Goal: Book appointment/travel/reservation

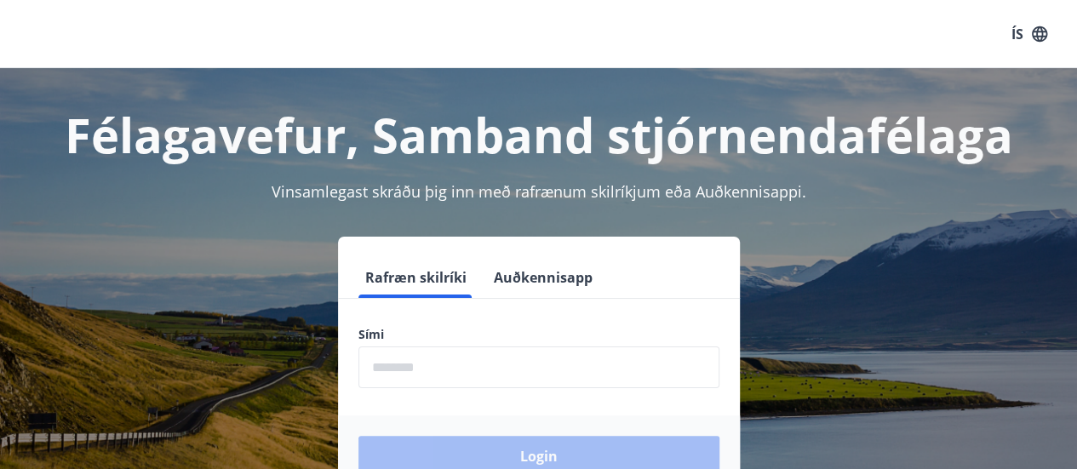
click at [533, 370] on input "phone" at bounding box center [538, 368] width 361 height 42
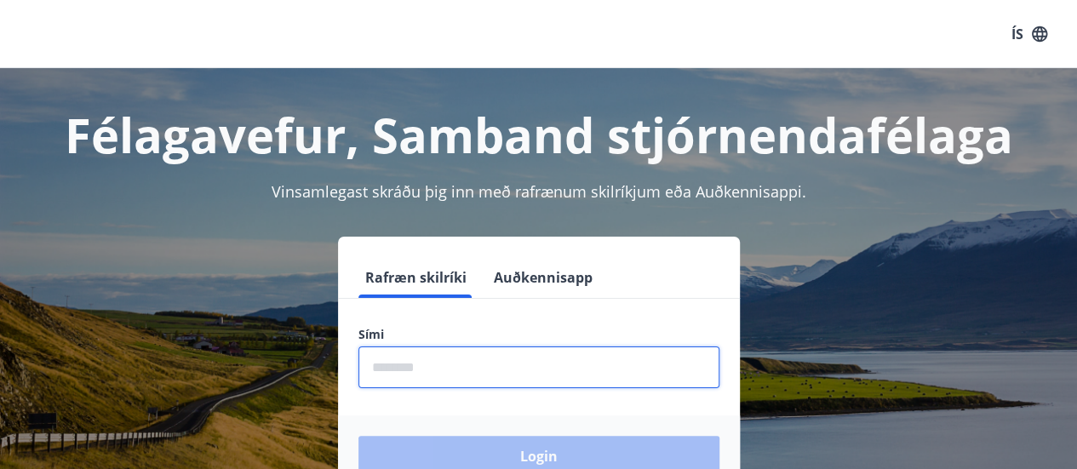
type input "********"
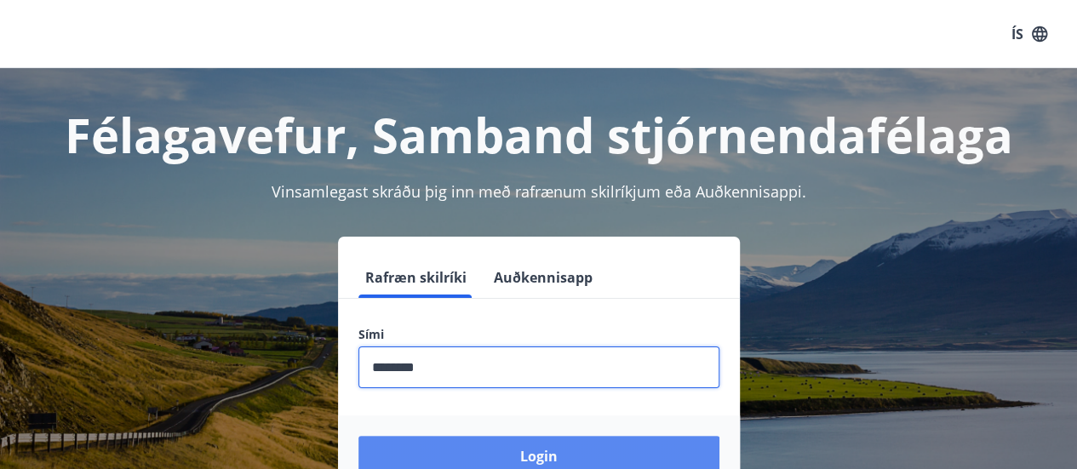
click at [543, 439] on button "Login" at bounding box center [538, 456] width 361 height 41
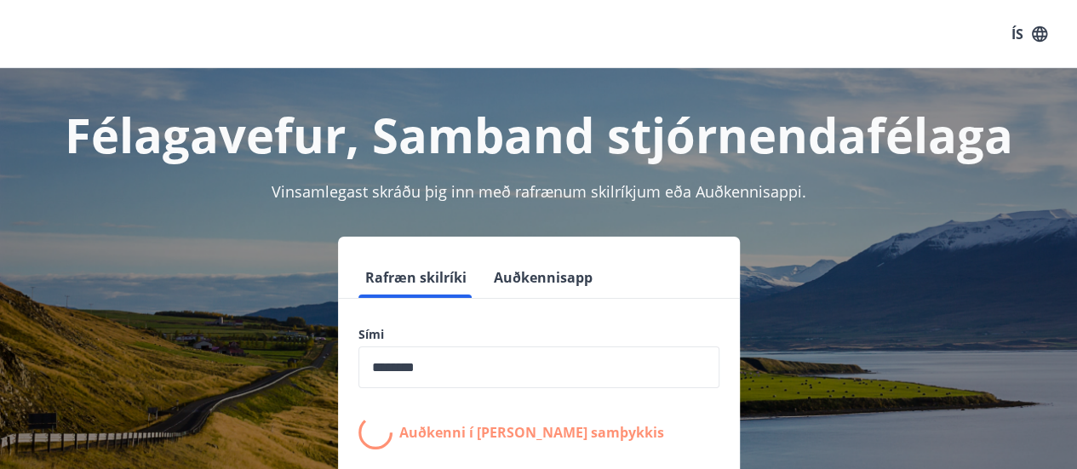
drag, startPoint x: 543, startPoint y: 439, endPoint x: 560, endPoint y: 438, distance: 17.1
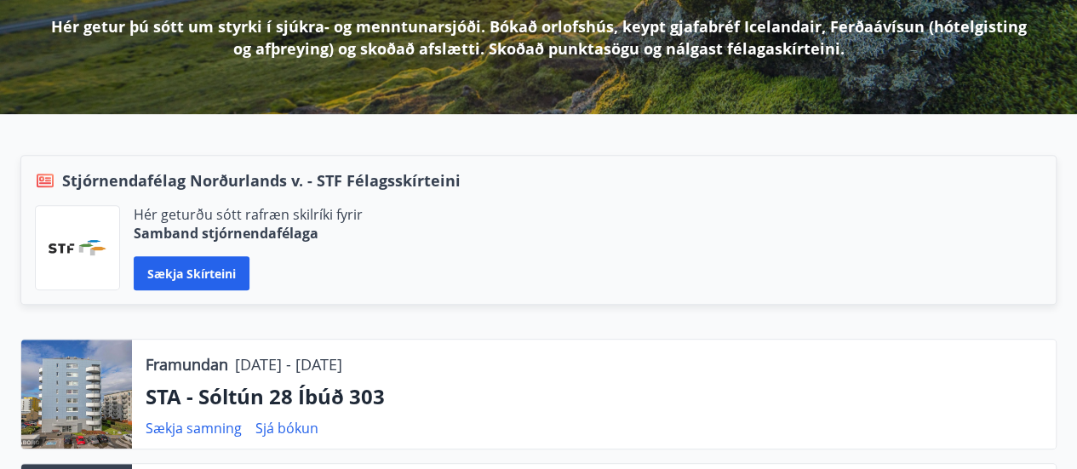
scroll to position [341, 0]
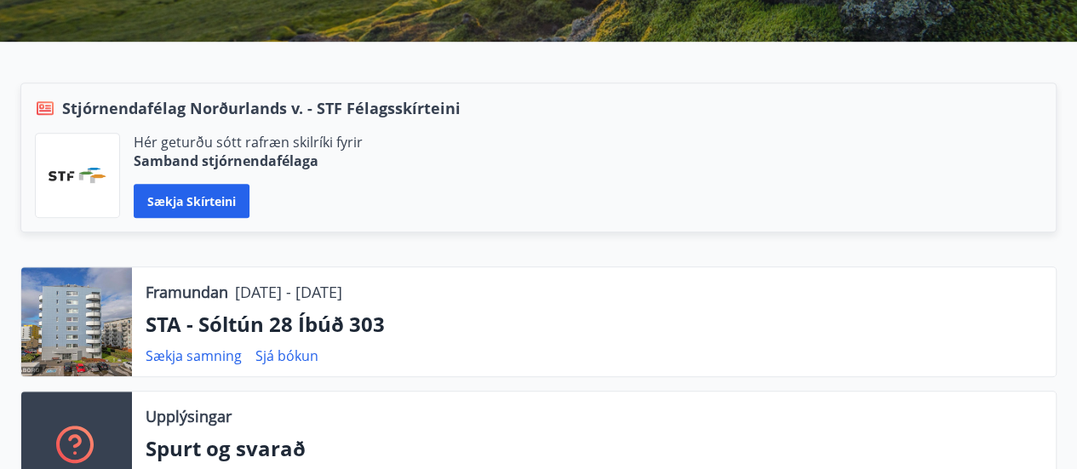
click at [232, 294] on div "Framundan 14.10.2025 - 15.10.2025" at bounding box center [244, 292] width 197 height 22
click at [342, 298] on p "14.10.2025 - 15.10.2025" at bounding box center [288, 292] width 107 height 22
click at [805, 181] on div "Hér geturðu sótt rafræn skilríki fyrir Samband stjórnendafélaga Sækja skírteini" at bounding box center [538, 175] width 1007 height 85
click at [274, 333] on p "STA - Sóltún 28 Íbúð 303" at bounding box center [594, 324] width 897 height 29
click at [255, 359] on div "Sækja samning Sjá bókun" at bounding box center [239, 356] width 186 height 20
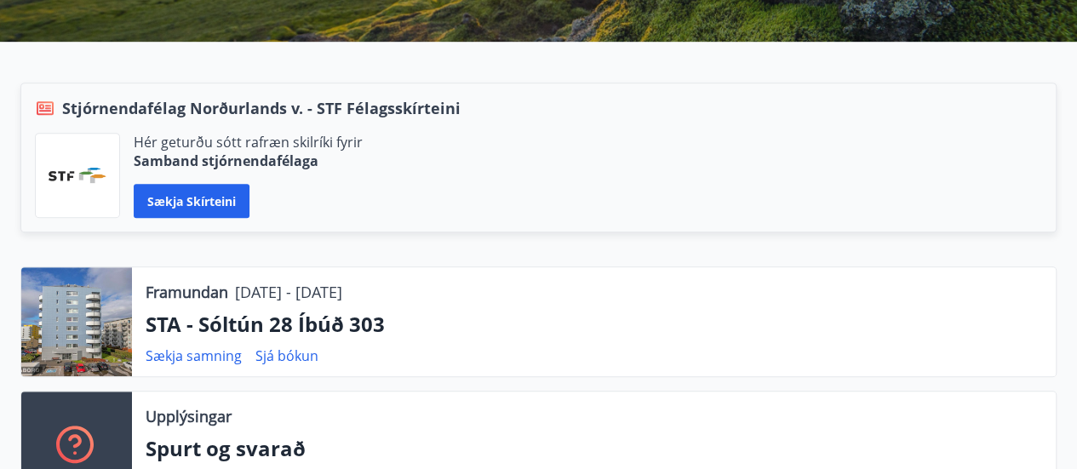
click at [266, 365] on div "Framundan 14.10.2025 - 15.10.2025 STA - Sóltún 28 Íbúð 303 Sækja samning Sjá bó…" at bounding box center [594, 321] width 924 height 109
click at [66, 297] on div at bounding box center [76, 321] width 111 height 109
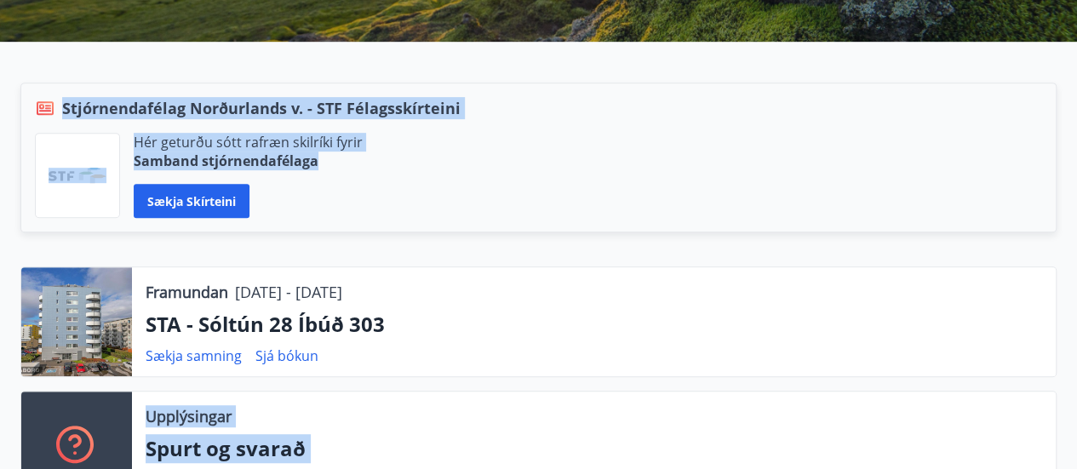
drag, startPoint x: 1001, startPoint y: 171, endPoint x: 994, endPoint y: 335, distance: 163.6
click at [1006, 362] on div "Framundan 14.10.2025 - 15.10.2025 STA - Sóltún 28 Íbúð 303 Sækja samning Sjá bó…" at bounding box center [528, 299] width 1057 height 433
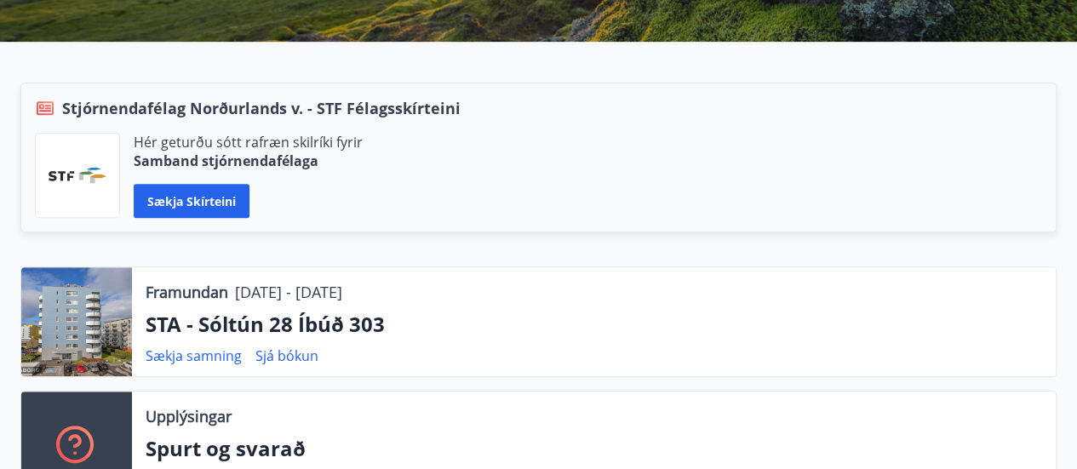
click at [964, 270] on div "Framundan 14.10.2025 - 15.10.2025 STA - Sóltún 28 Íbúð 303 Sækja samning Sjá bó…" at bounding box center [594, 321] width 924 height 109
click at [0, 42] on div "Framundan 14.10.2025 - 15.10.2025 STA - Sóltún 28 Íbúð 303 Sækja samning Sjá bó…" at bounding box center [538, 287] width 1077 height 490
drag, startPoint x: 893, startPoint y: 198, endPoint x: 889, endPoint y: 113, distance: 85.2
click at [891, 115] on div "Stjórnendafélag Norðurlands v. - STF Félagsskírteini Hér geturðu sótt rafræn sk…" at bounding box center [538, 158] width 1036 height 150
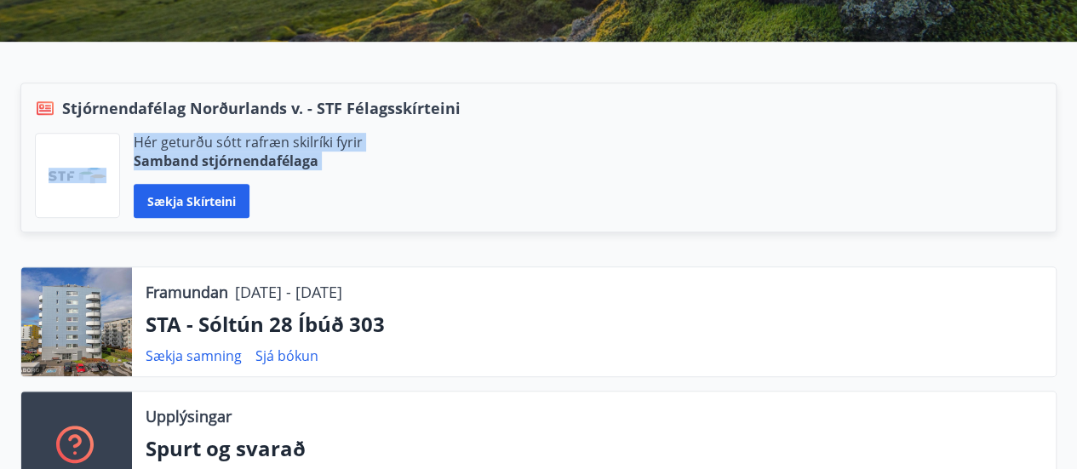
click at [907, 204] on div "Hér geturðu sótt rafræn skilríki fyrir Samband stjórnendafélaga Sækja skírteini" at bounding box center [538, 175] width 1007 height 85
click at [906, 173] on div "Hér geturðu sótt rafræn skilríki fyrir Samband stjórnendafélaga Sækja skírteini" at bounding box center [538, 175] width 1007 height 85
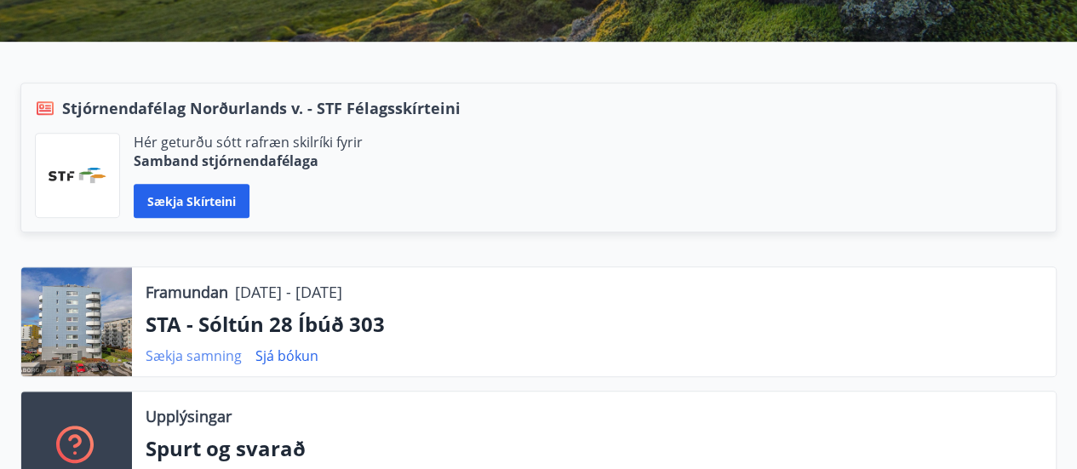
click at [216, 352] on link "Sækja samning" at bounding box center [194, 356] width 96 height 19
click at [303, 352] on link "Sjá bókun" at bounding box center [286, 356] width 63 height 19
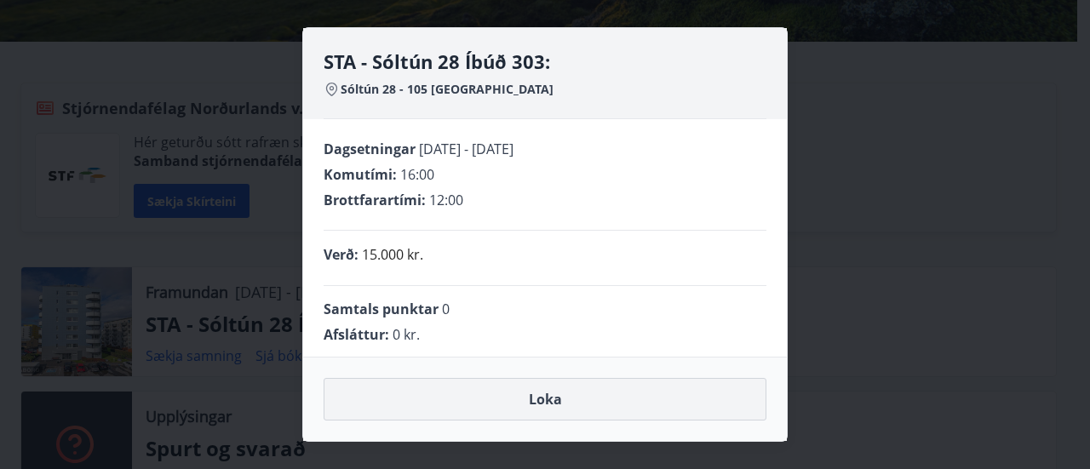
click at [583, 404] on button "Loka" at bounding box center [545, 399] width 443 height 43
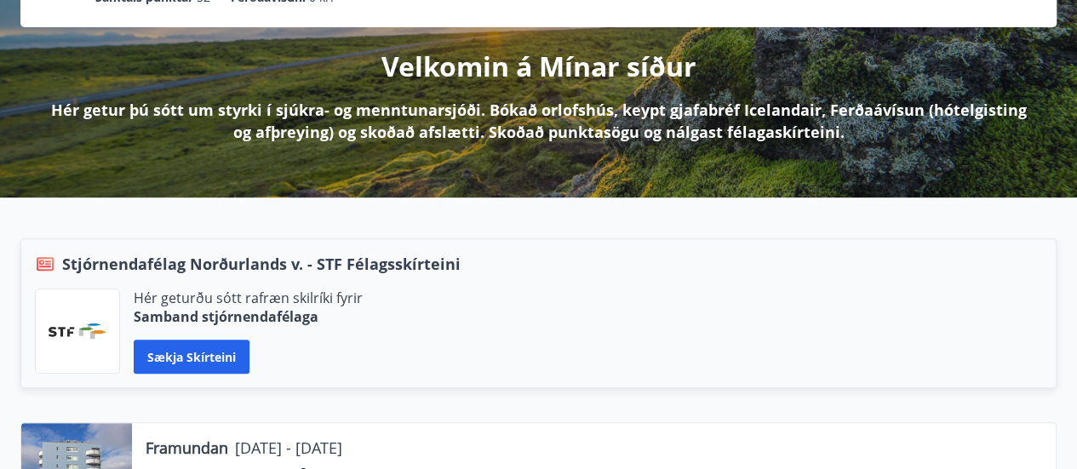
scroll to position [0, 0]
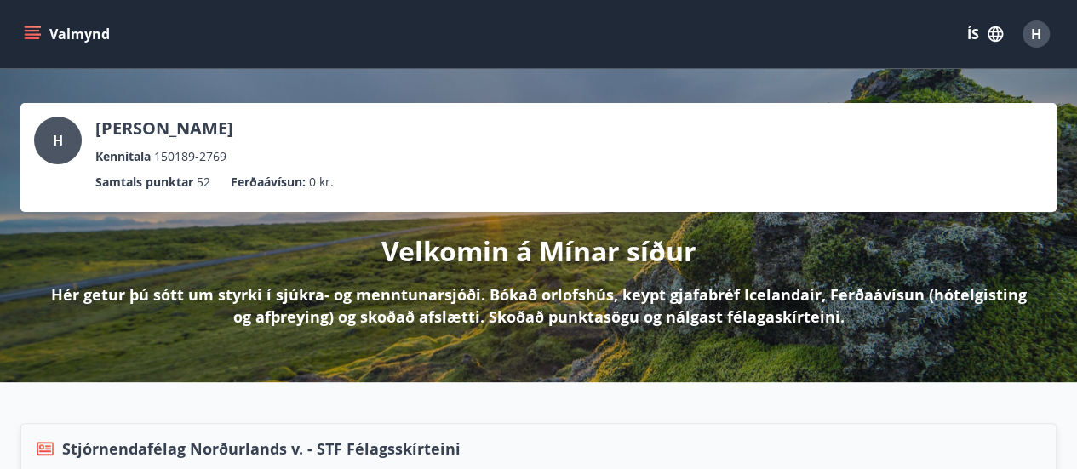
click at [19, 34] on div "Valmynd ÍS H" at bounding box center [538, 34] width 1077 height 68
click at [26, 34] on icon "menu" at bounding box center [34, 34] width 19 height 2
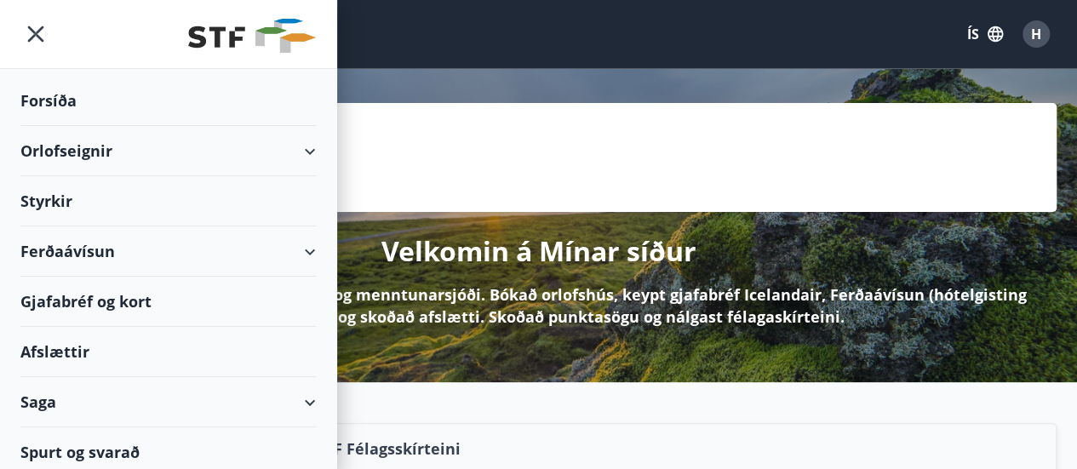
click at [109, 146] on div "Orlofseignir" at bounding box center [167, 151] width 295 height 50
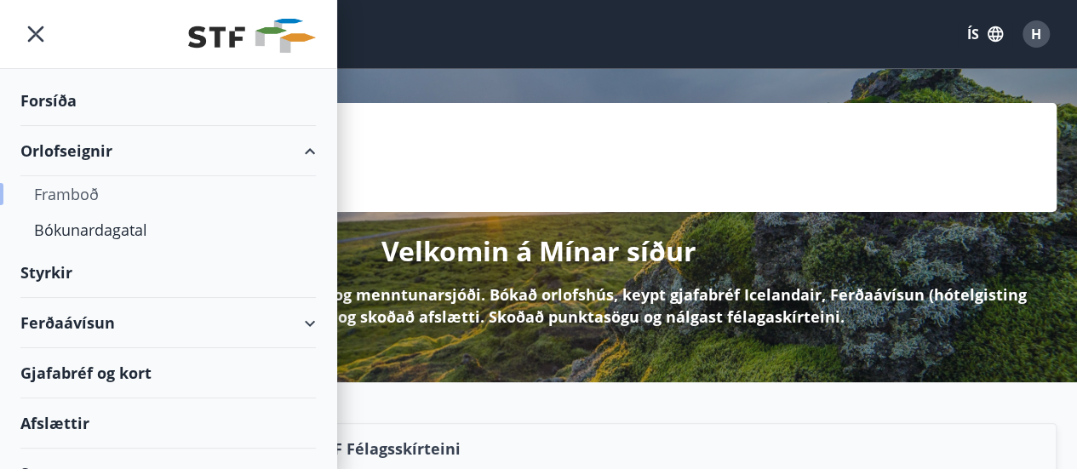
click at [84, 201] on div "Framboð" at bounding box center [168, 194] width 268 height 36
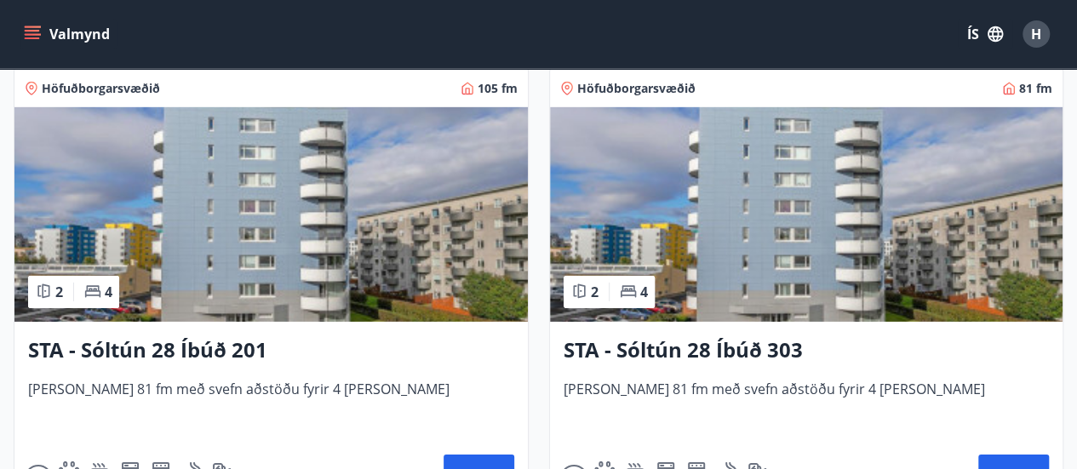
scroll to position [2639, 0]
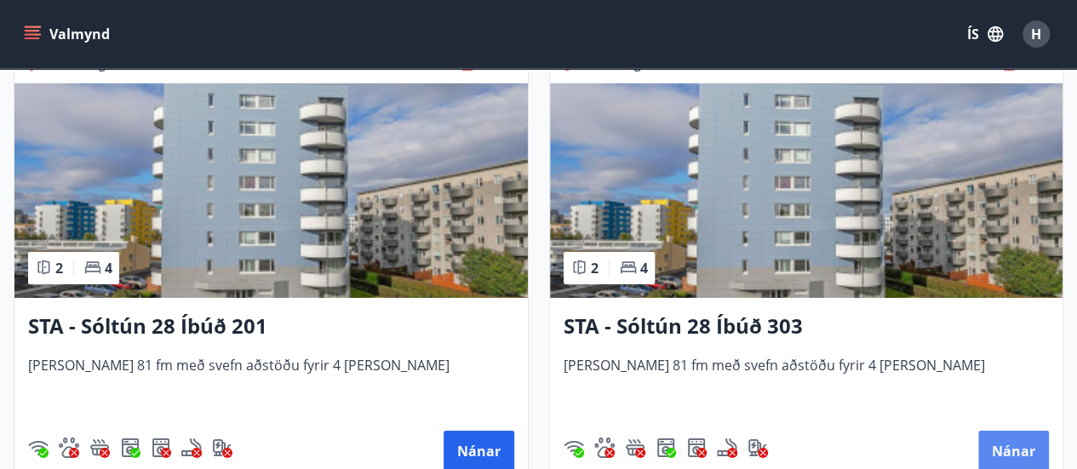
click at [1006, 447] on button "Nánar" at bounding box center [1013, 451] width 71 height 41
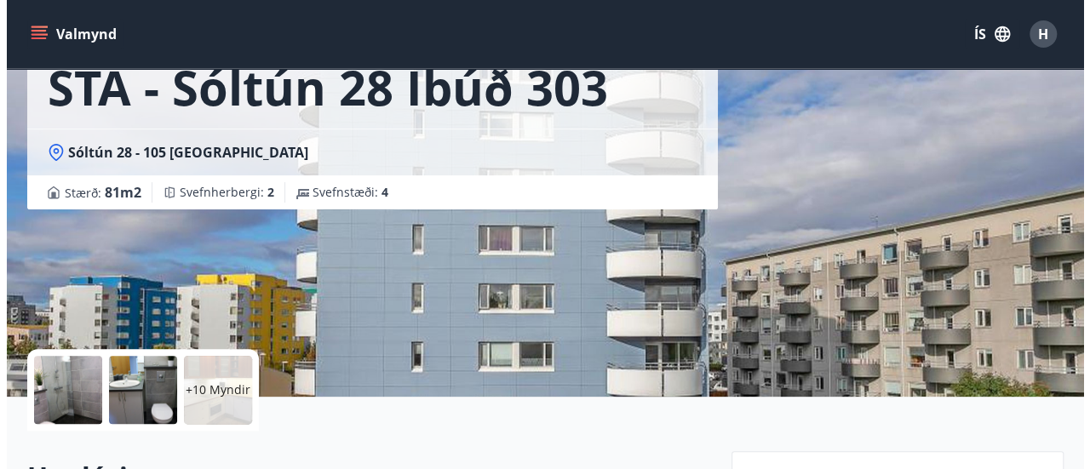
scroll to position [170, 0]
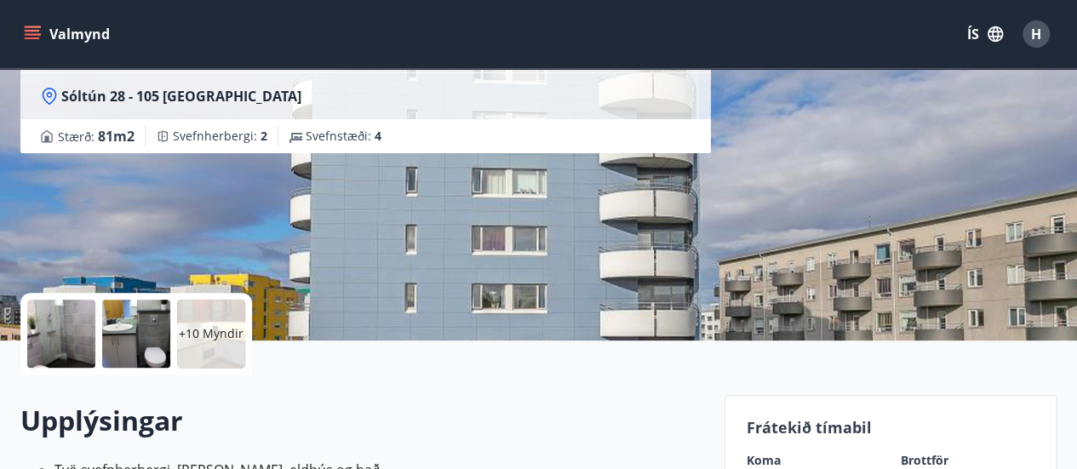
click at [71, 324] on div at bounding box center [61, 334] width 68 height 68
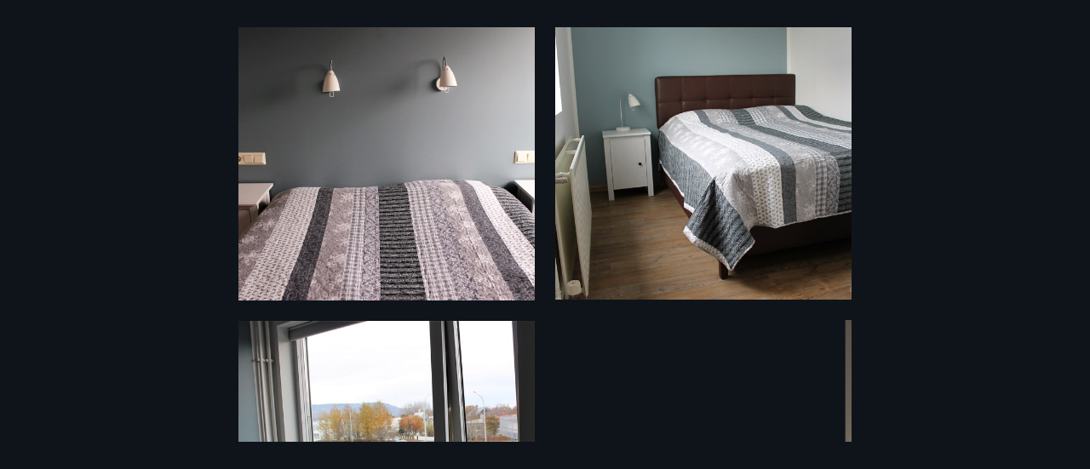
scroll to position [1022, 0]
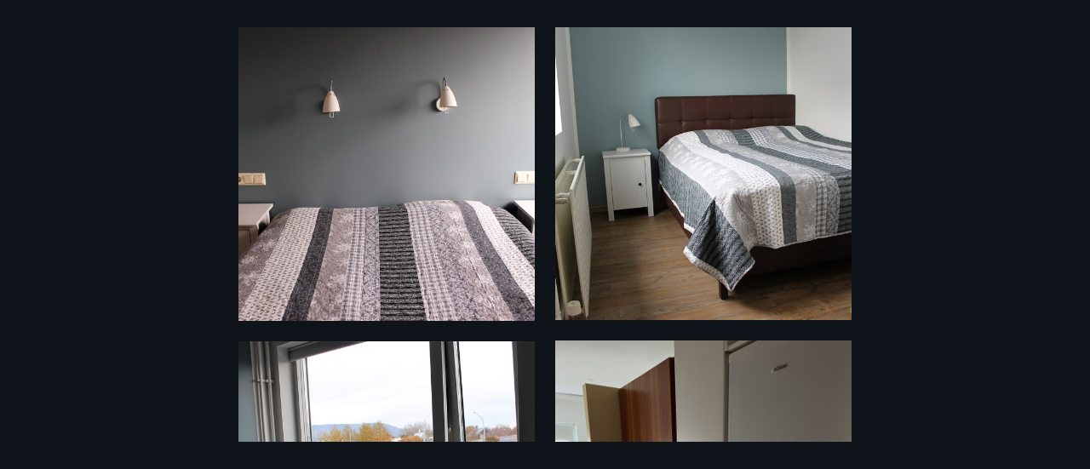
click at [762, 238] on img at bounding box center [703, 172] width 296 height 296
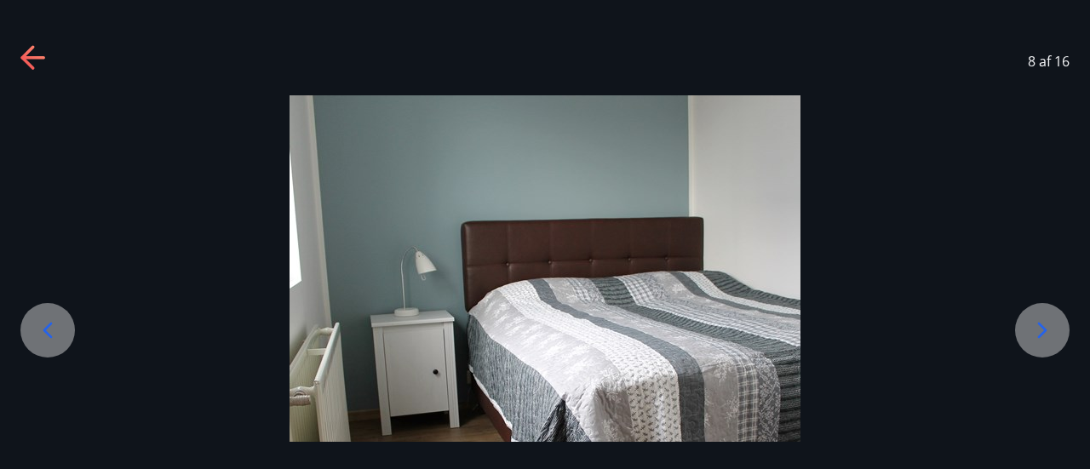
click at [1053, 326] on icon at bounding box center [1041, 330] width 27 height 27
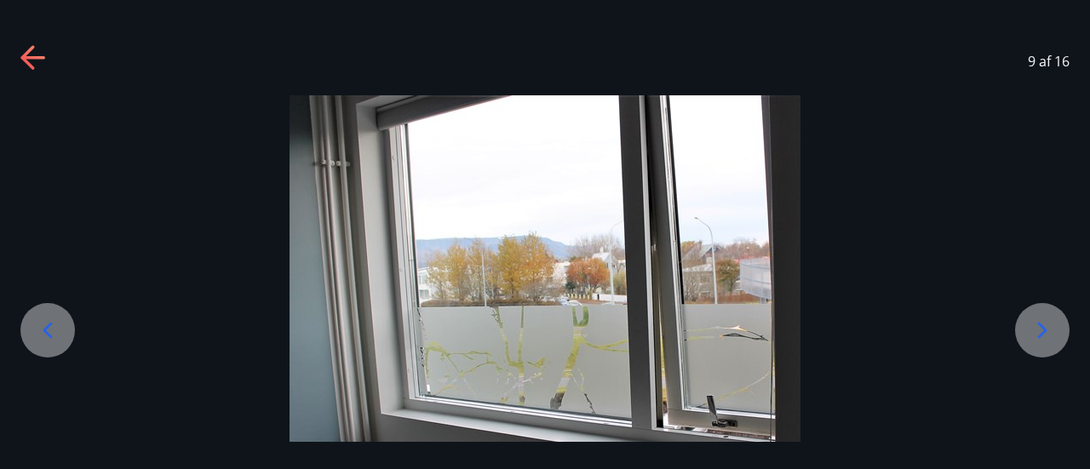
scroll to position [163, 0]
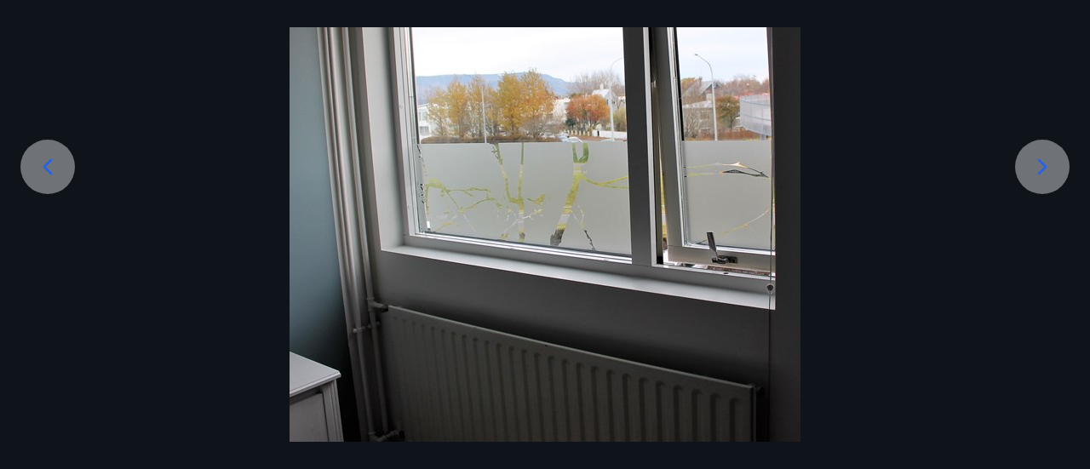
click at [1042, 167] on icon at bounding box center [1041, 166] width 27 height 27
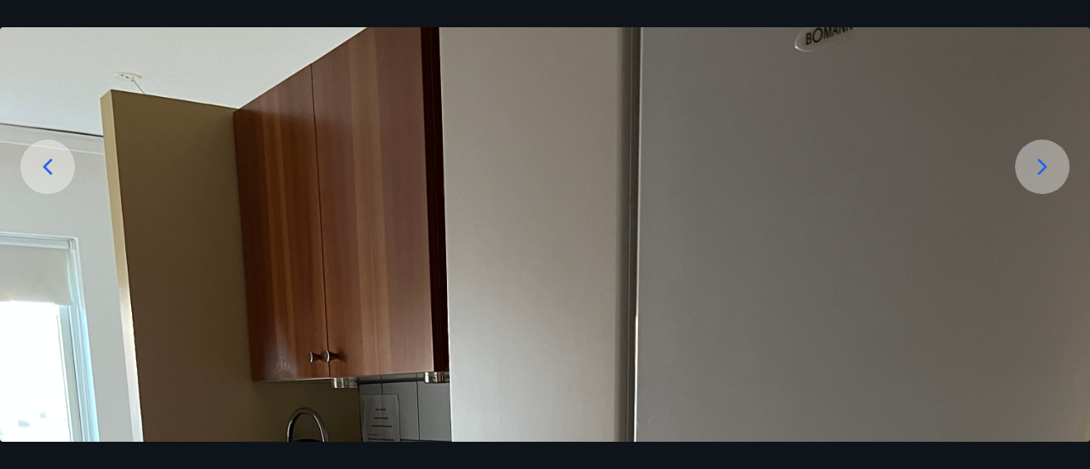
click at [1049, 158] on icon at bounding box center [1041, 166] width 27 height 27
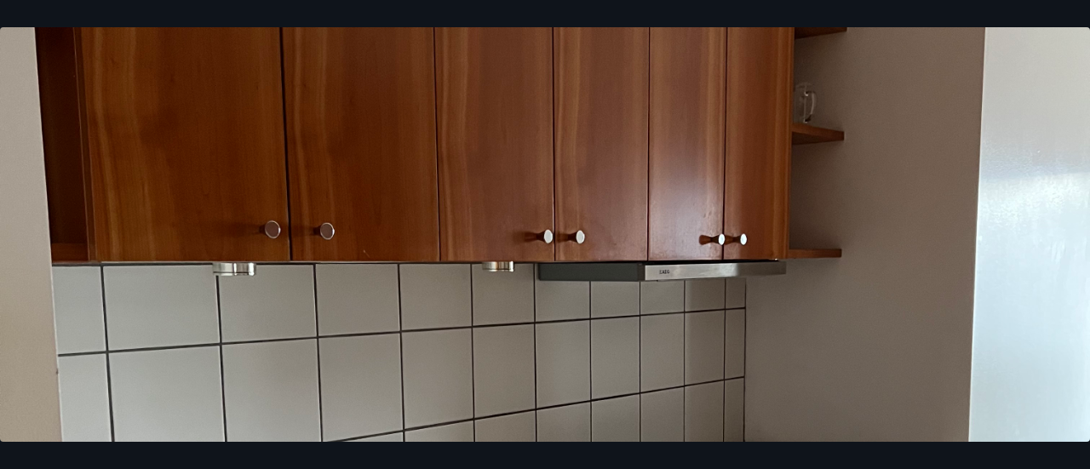
scroll to position [249, 0]
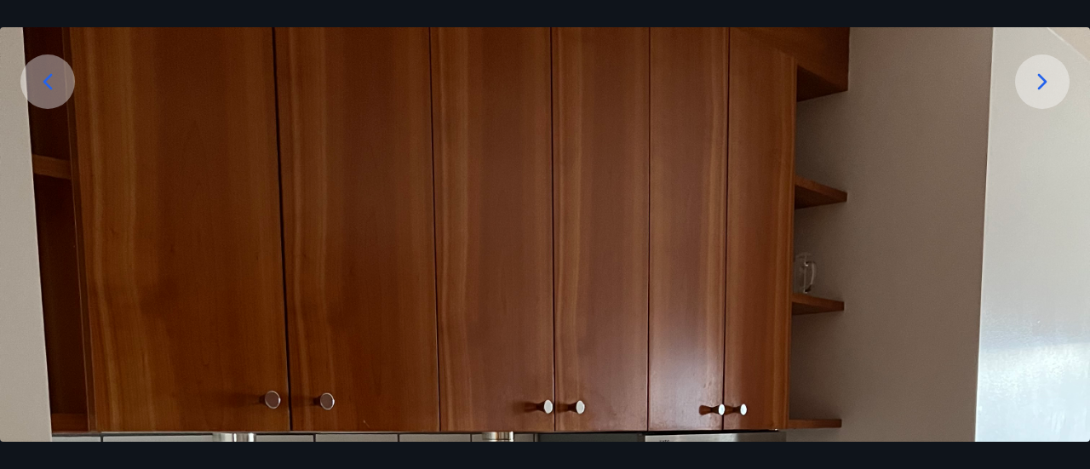
click at [1051, 95] on div at bounding box center [1042, 81] width 54 height 54
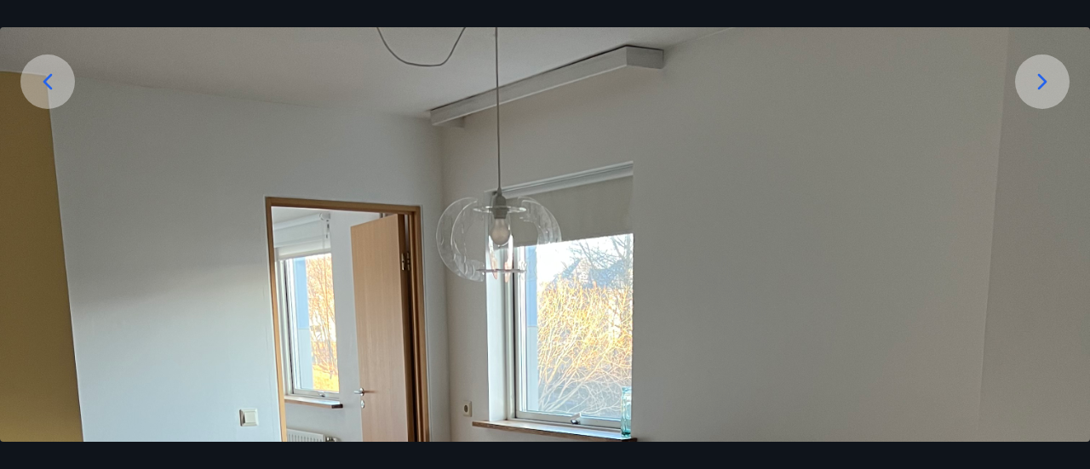
click at [1051, 94] on icon at bounding box center [1041, 81] width 27 height 27
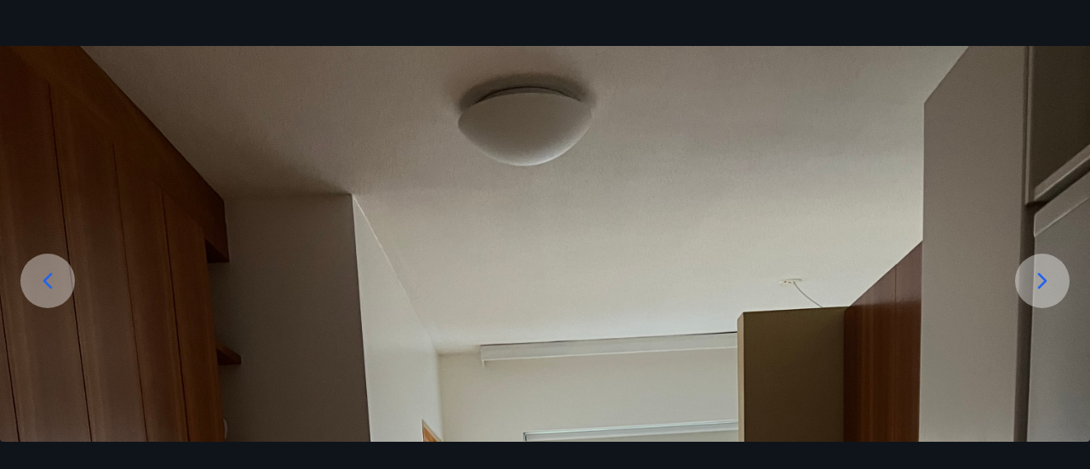
scroll to position [0, 0]
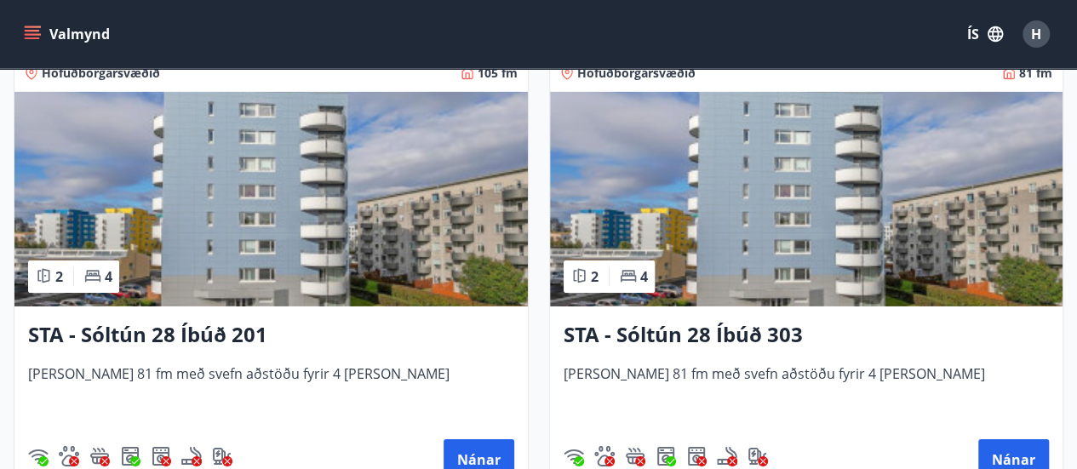
scroll to position [2724, 0]
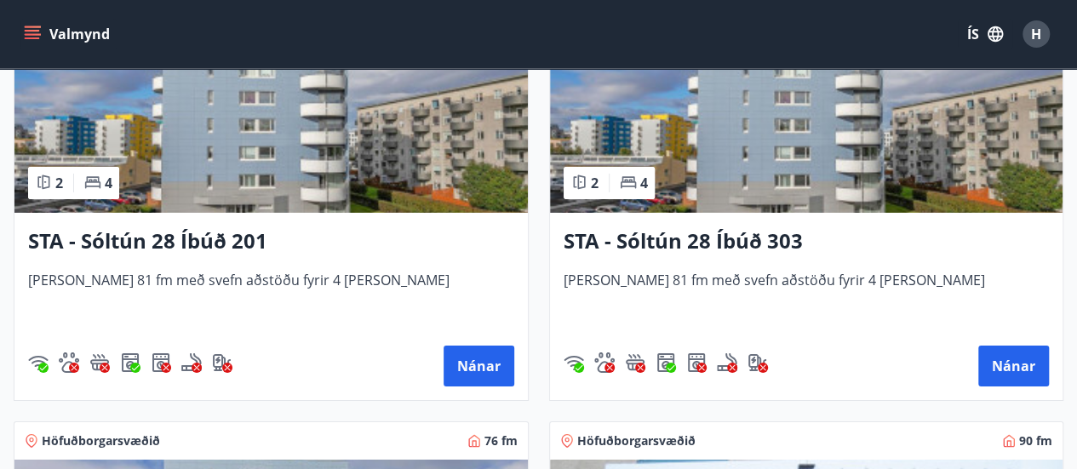
click at [761, 230] on h3 "STA - Sóltún 28 Íbúð 303" at bounding box center [807, 241] width 486 height 31
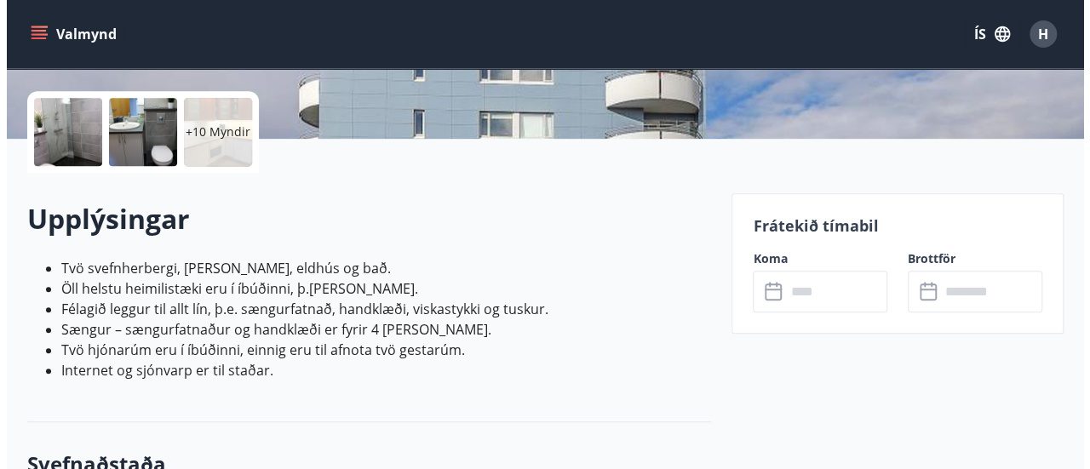
scroll to position [170, 0]
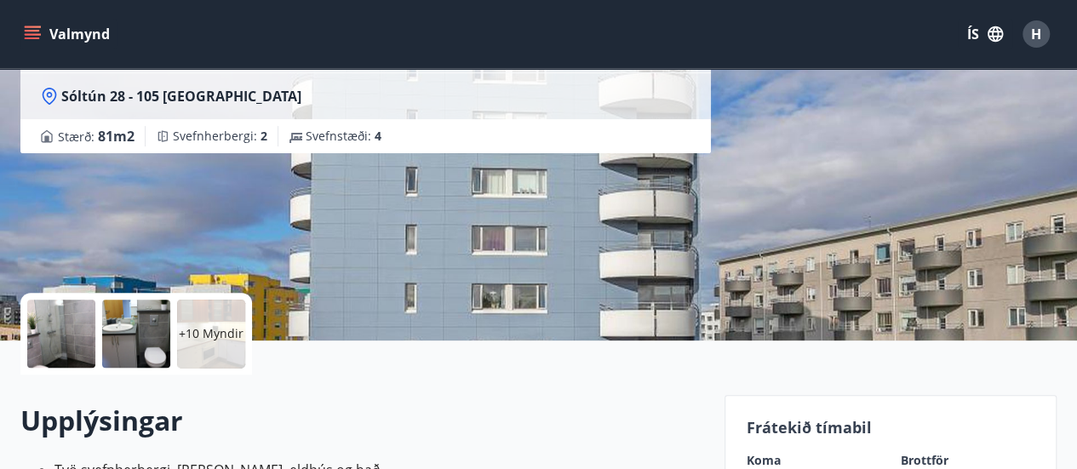
click at [85, 345] on div at bounding box center [61, 334] width 68 height 68
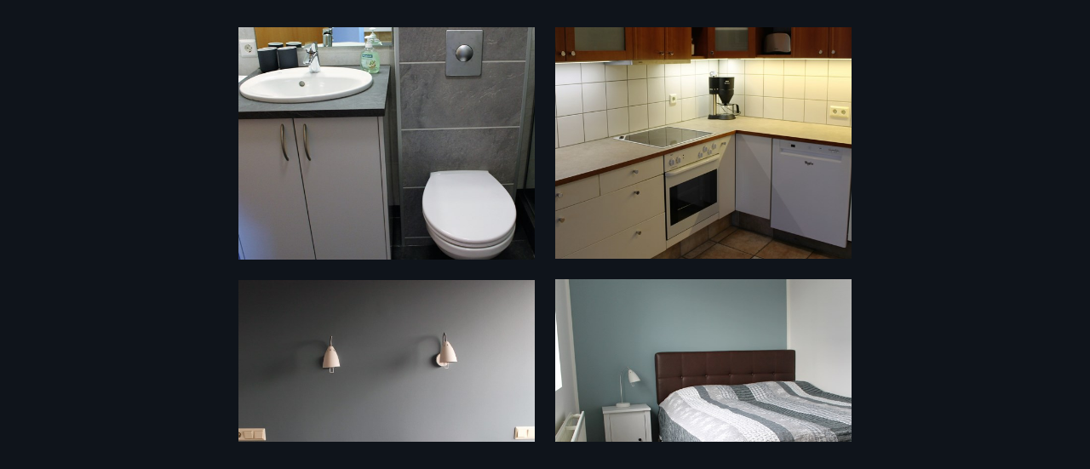
scroll to position [1022, 0]
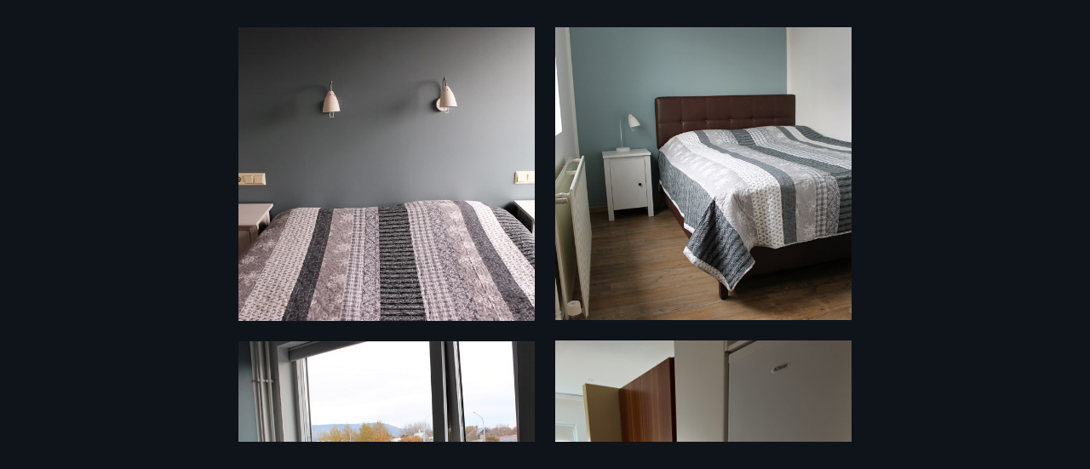
click at [482, 200] on img at bounding box center [386, 173] width 296 height 296
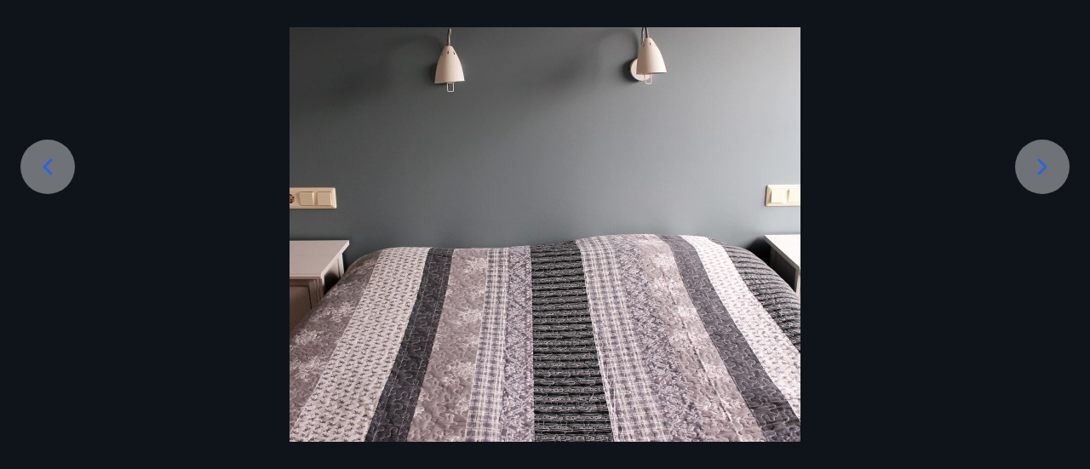
scroll to position [0, 0]
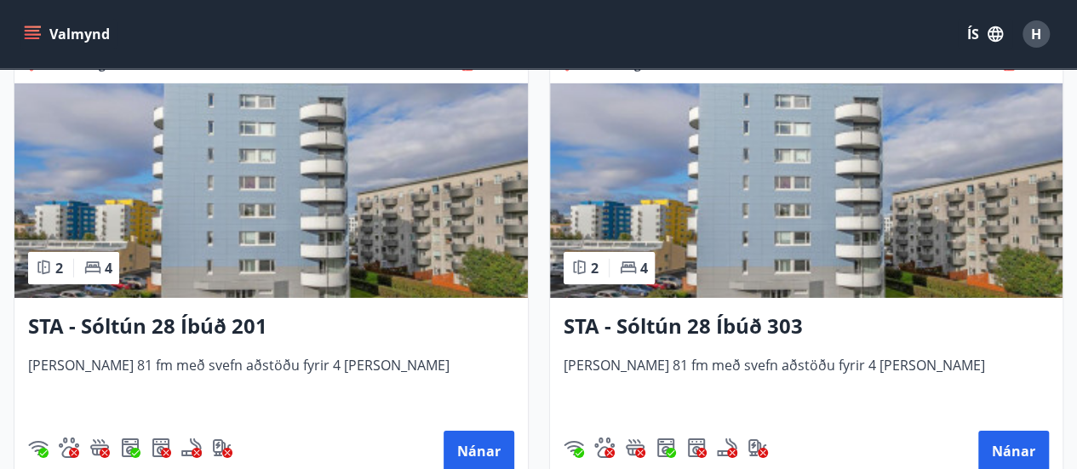
click at [743, 332] on h3 "STA - Sóltún 28 Íbúð 303" at bounding box center [807, 327] width 486 height 31
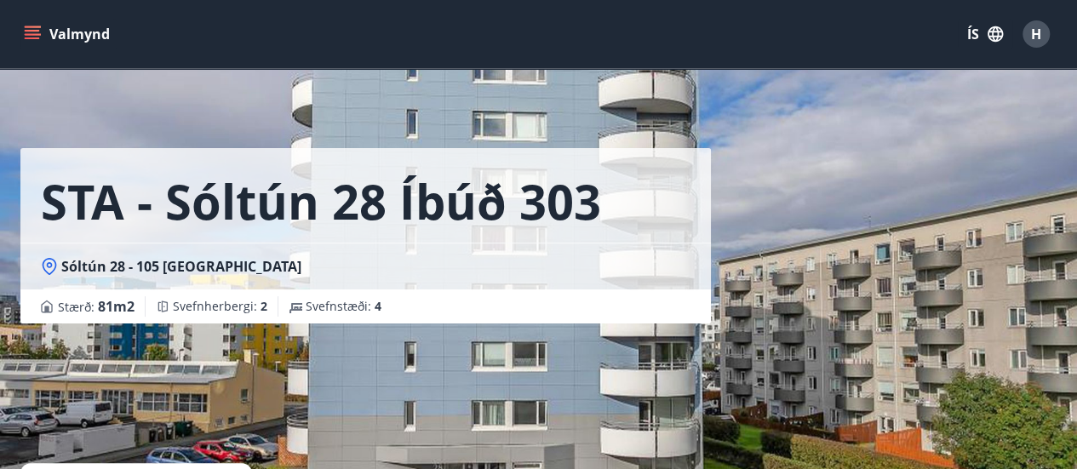
click at [25, 38] on icon "menu" at bounding box center [32, 38] width 15 height 2
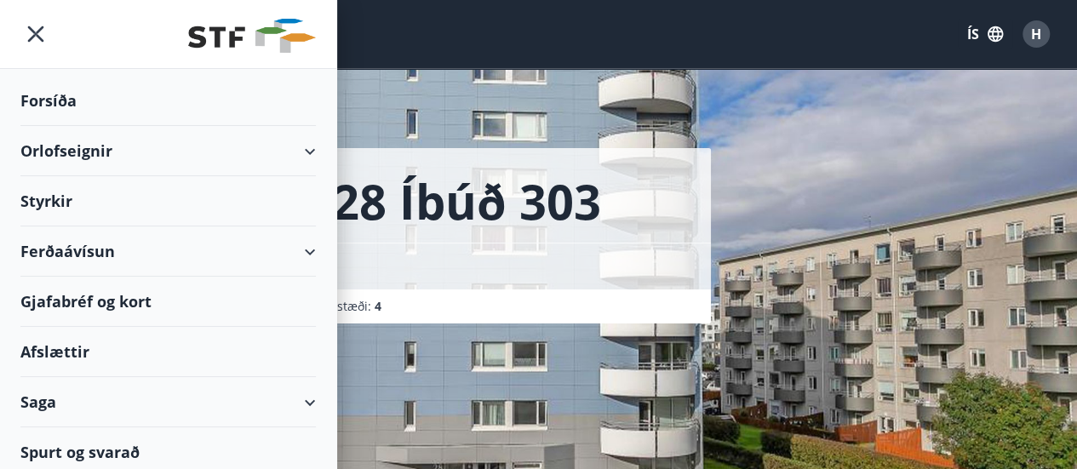
click at [119, 146] on div "Orlofseignir" at bounding box center [167, 151] width 295 height 50
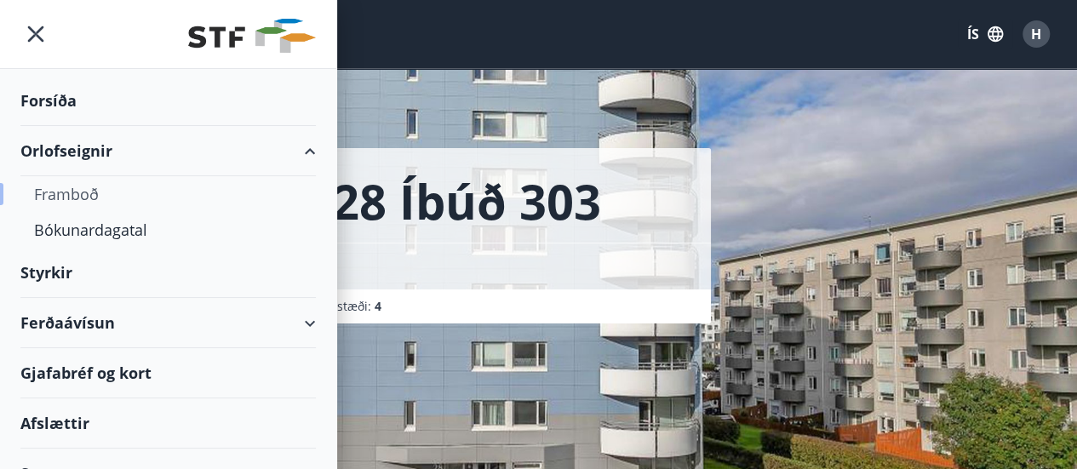
click at [92, 185] on div "Framboð" at bounding box center [168, 194] width 268 height 36
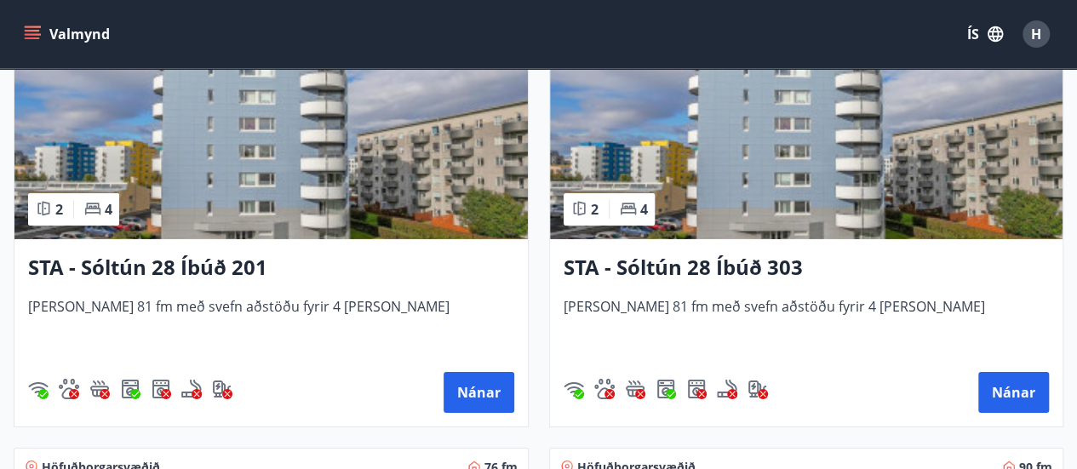
scroll to position [2724, 0]
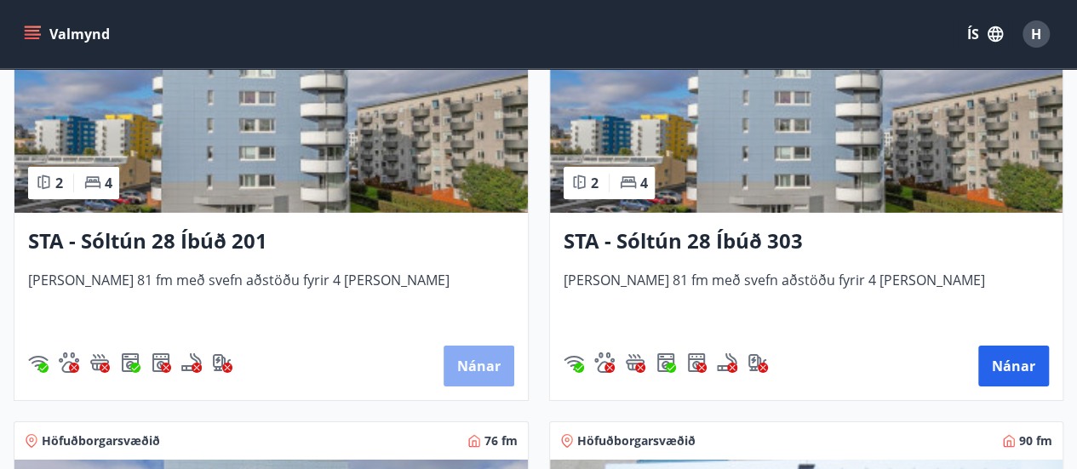
click at [456, 367] on button "Nánar" at bounding box center [479, 366] width 71 height 41
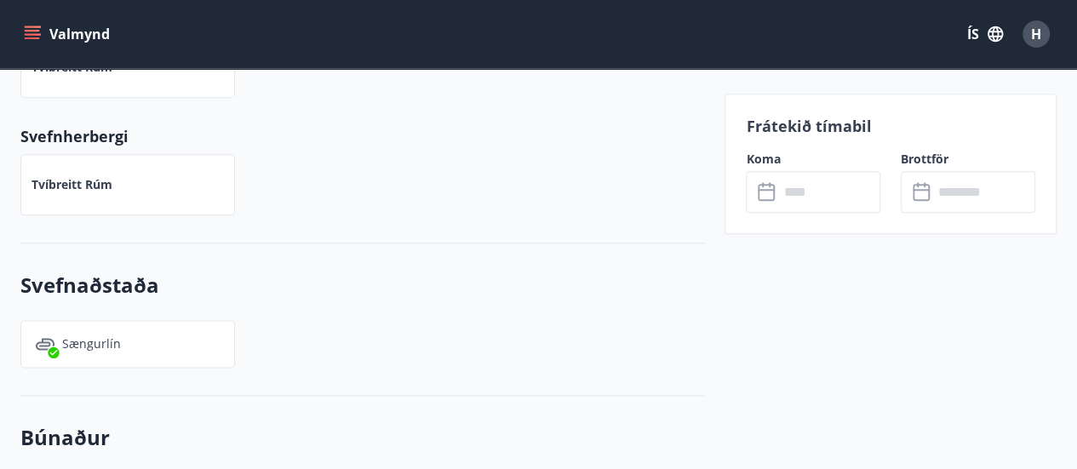
scroll to position [937, 0]
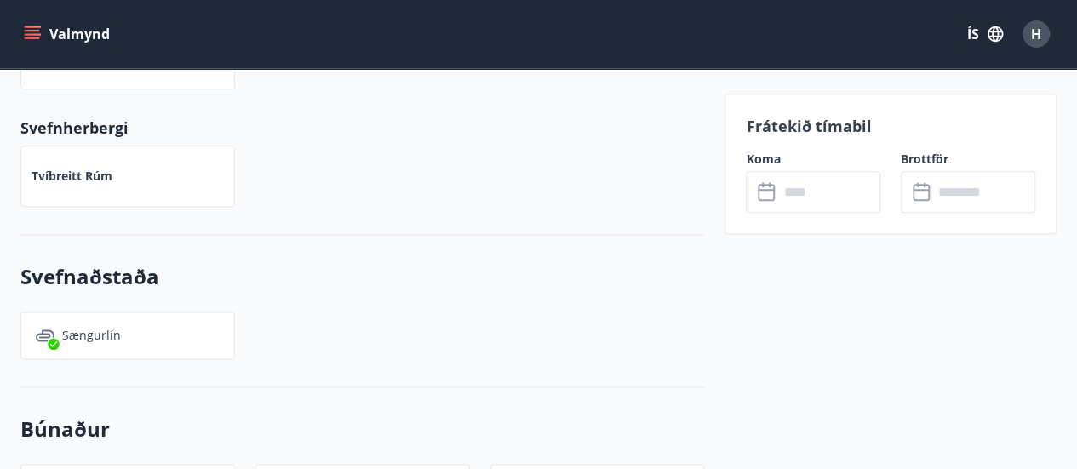
click at [830, 203] on input "text" at bounding box center [829, 192] width 102 height 42
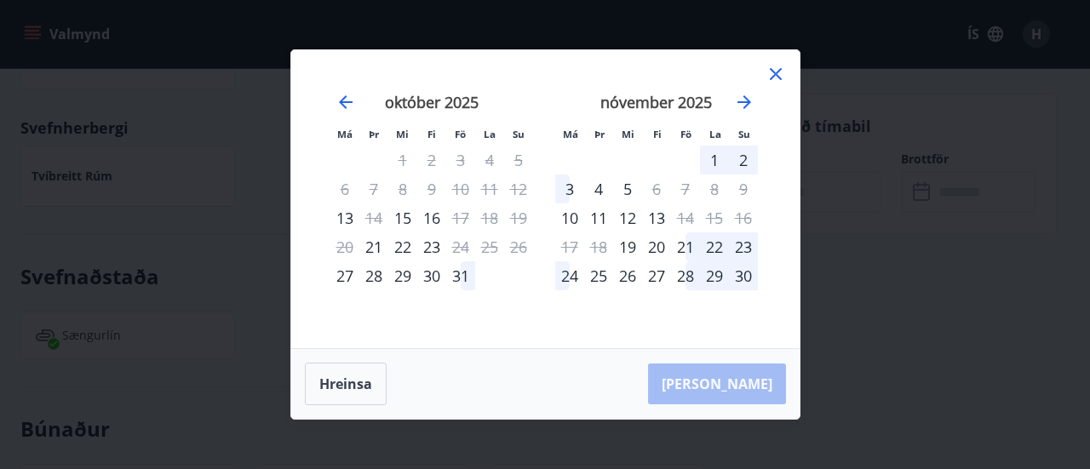
click at [770, 76] on icon at bounding box center [775, 74] width 20 height 20
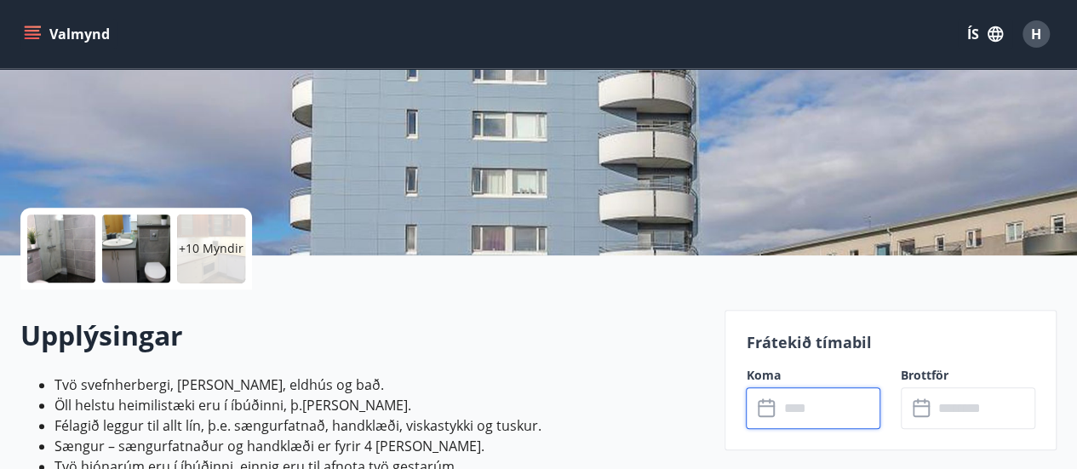
scroll to position [0, 0]
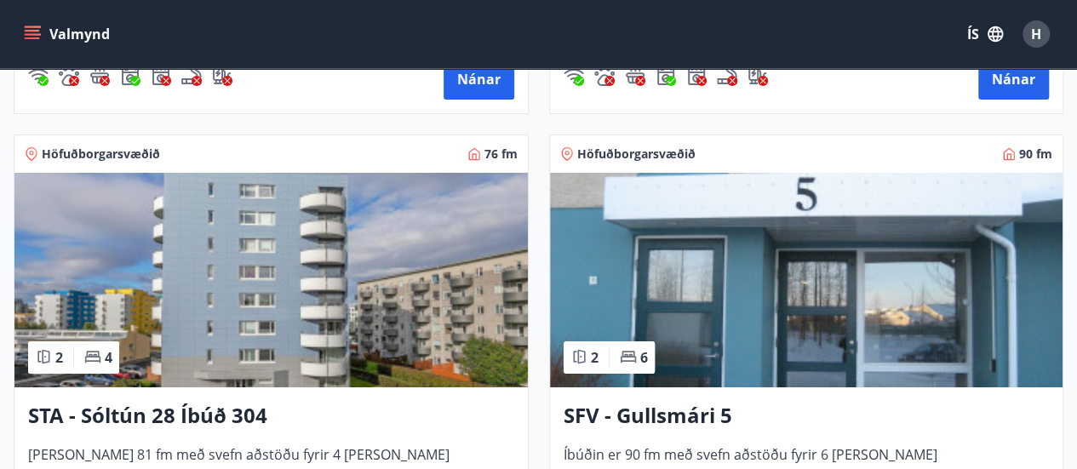
scroll to position [3150, 0]
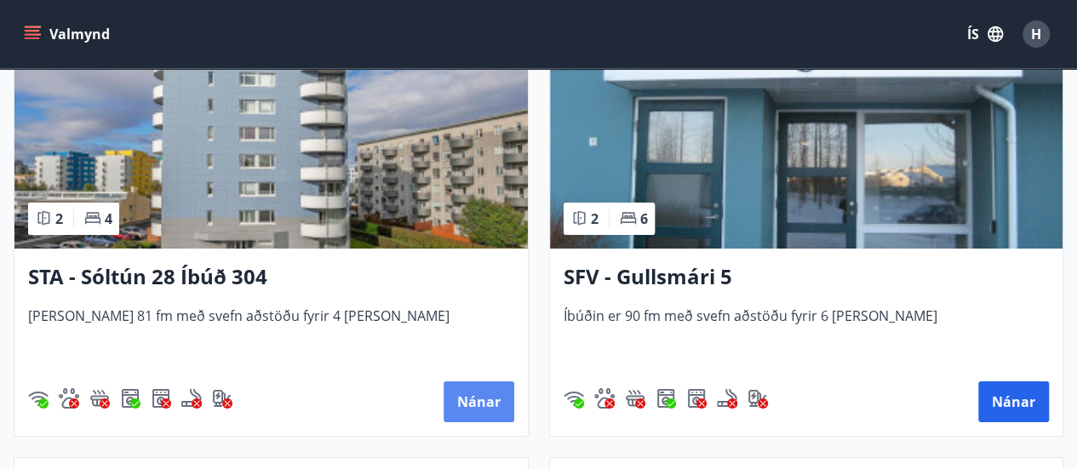
click at [502, 389] on button "Nánar" at bounding box center [479, 401] width 71 height 41
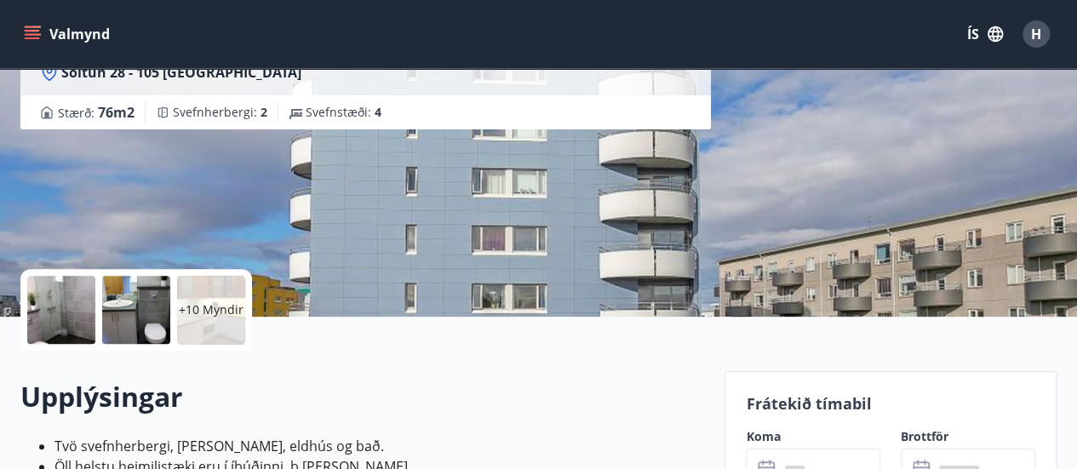
scroll to position [341, 0]
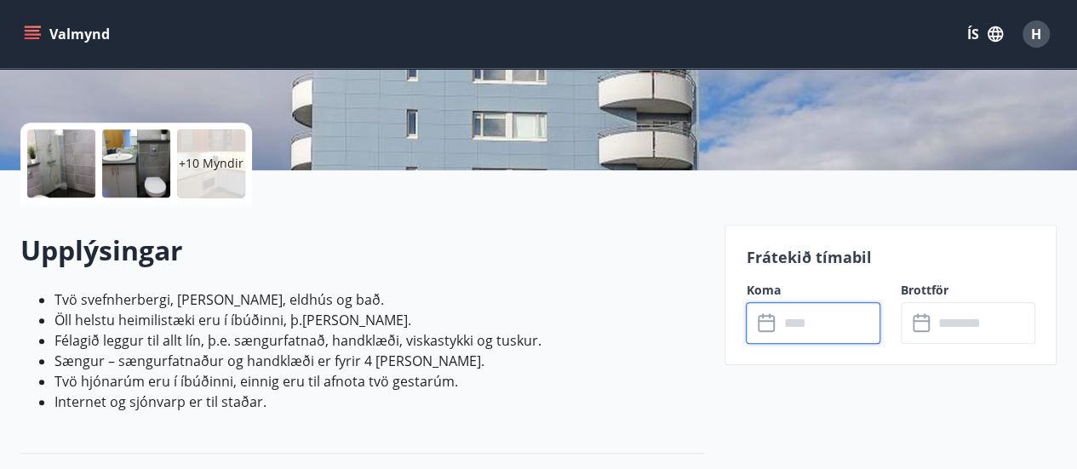
click at [800, 329] on input "text" at bounding box center [829, 323] width 102 height 42
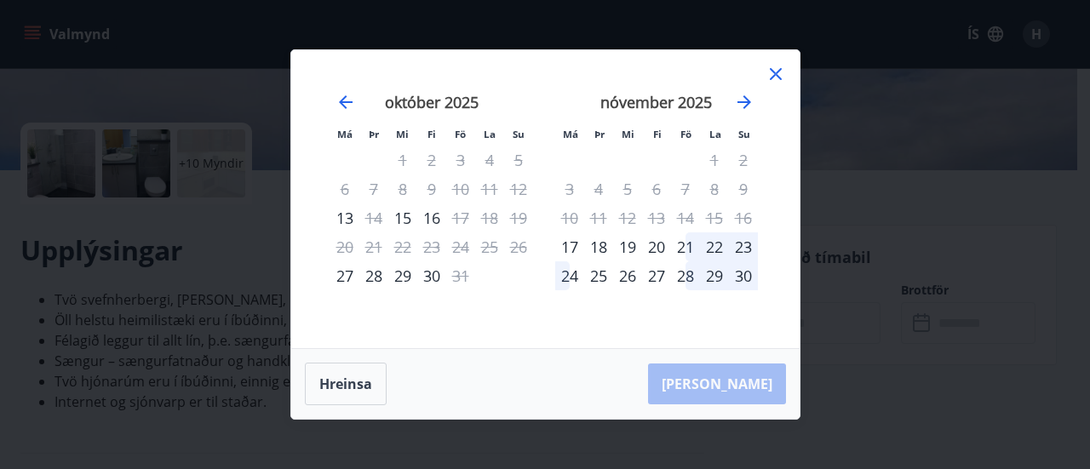
click at [769, 75] on icon at bounding box center [775, 74] width 20 height 20
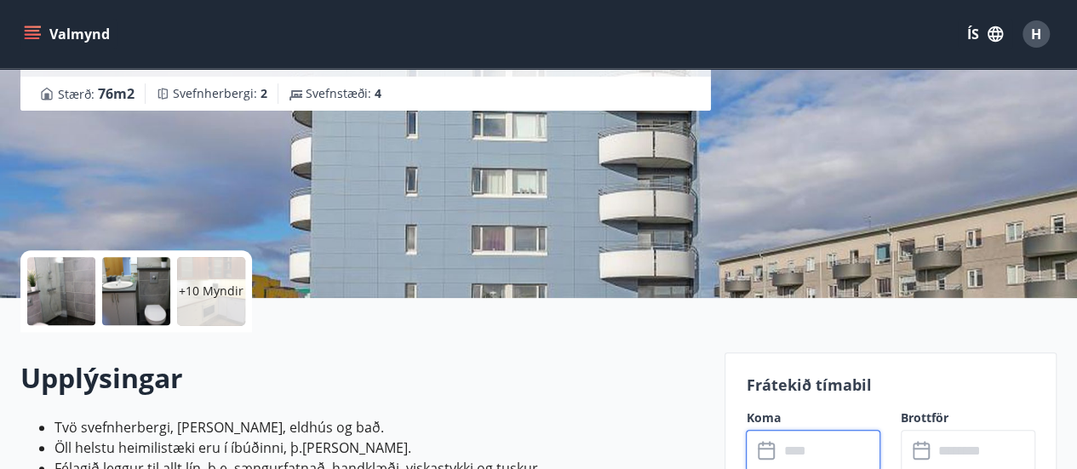
scroll to position [0, 0]
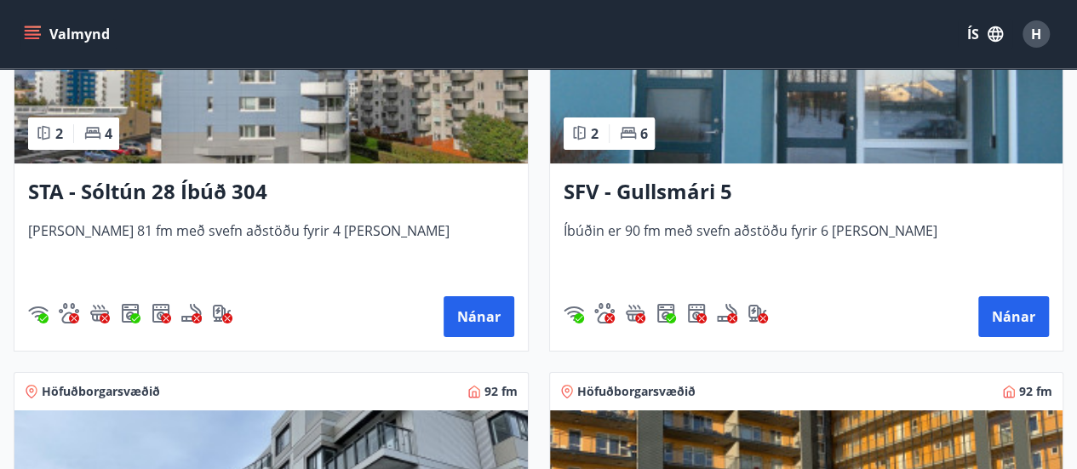
scroll to position [3576, 0]
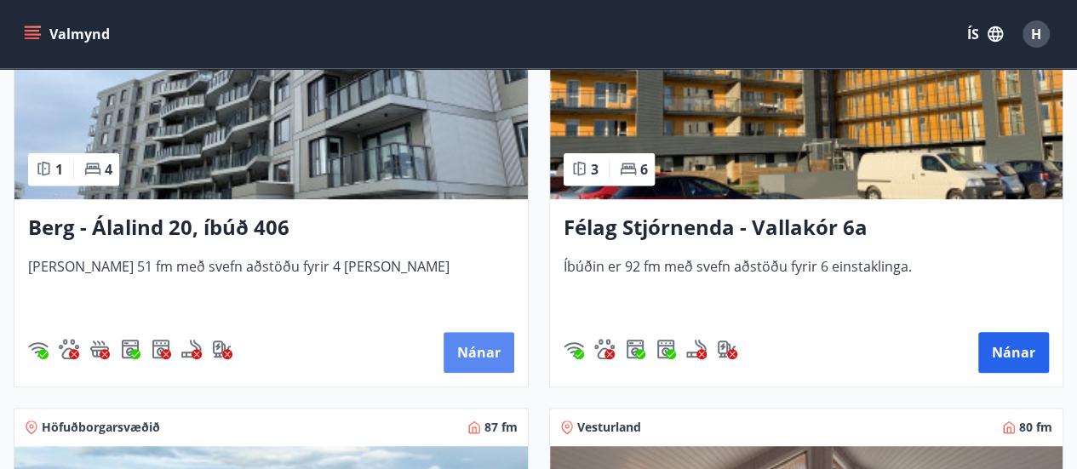
click at [489, 335] on button "Nánar" at bounding box center [479, 352] width 71 height 41
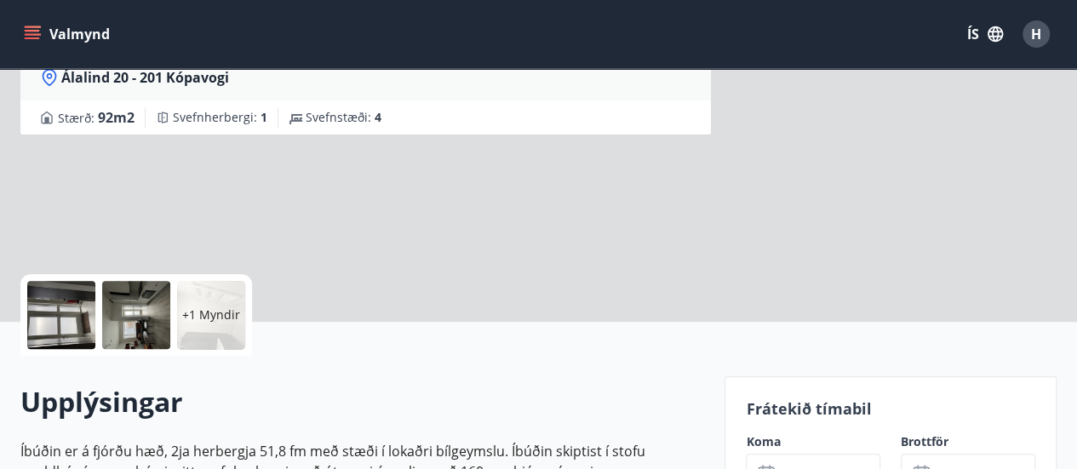
scroll to position [341, 0]
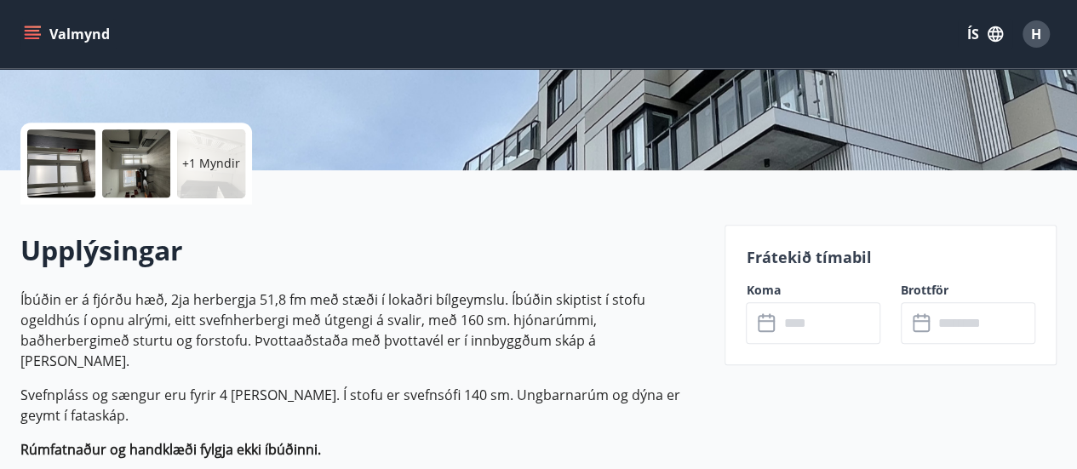
click at [801, 329] on input "text" at bounding box center [829, 323] width 102 height 42
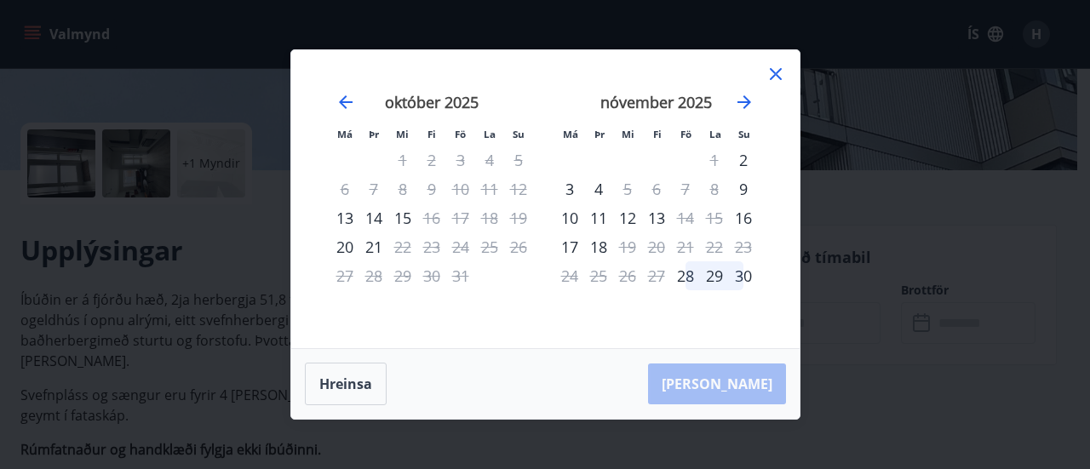
click at [784, 74] on icon at bounding box center [775, 74] width 20 height 20
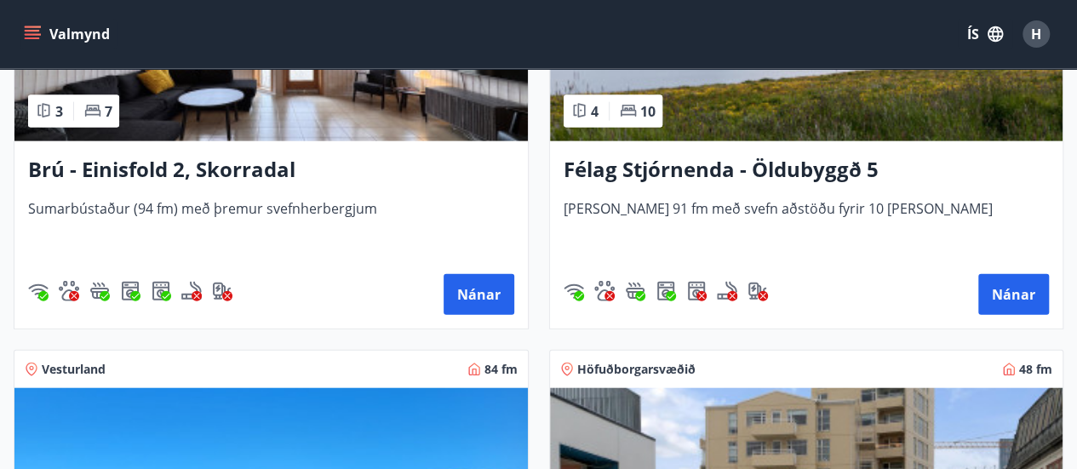
scroll to position [2214, 0]
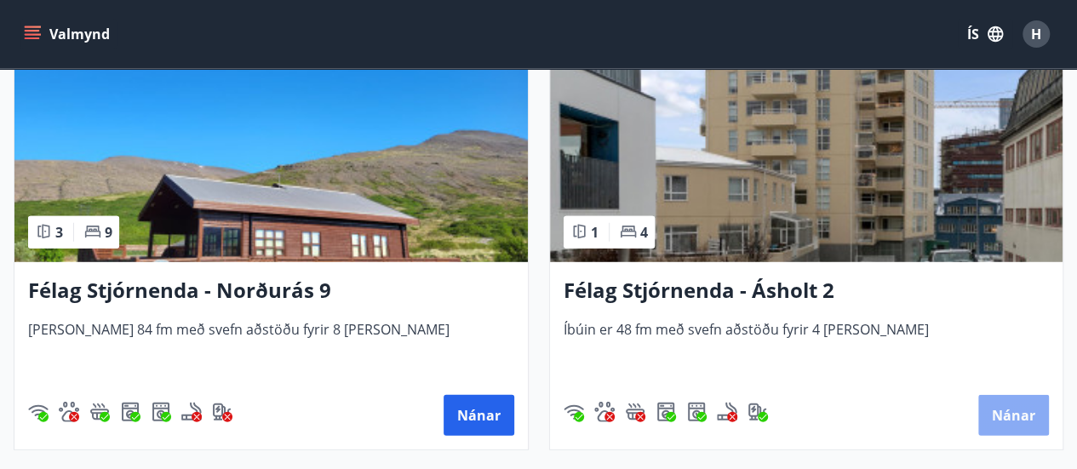
click at [1017, 411] on button "Nánar" at bounding box center [1013, 415] width 71 height 41
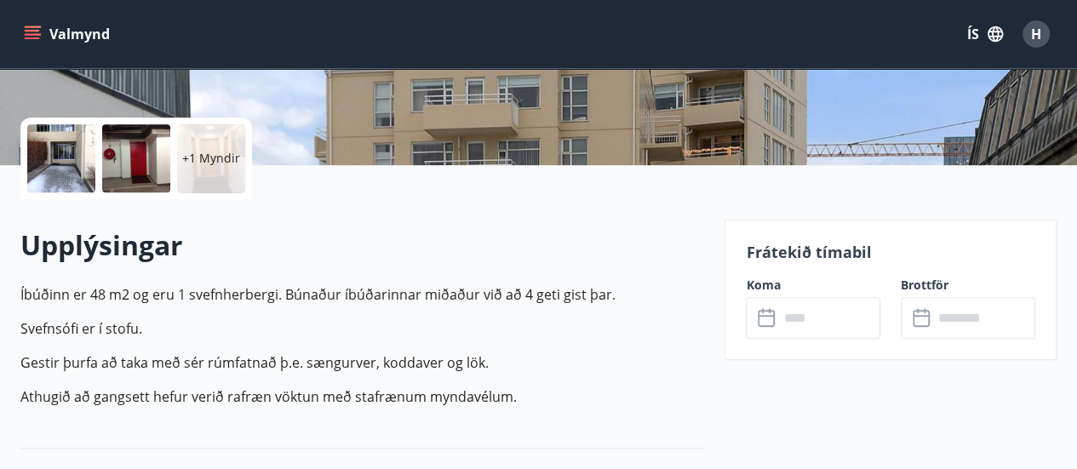
scroll to position [426, 0]
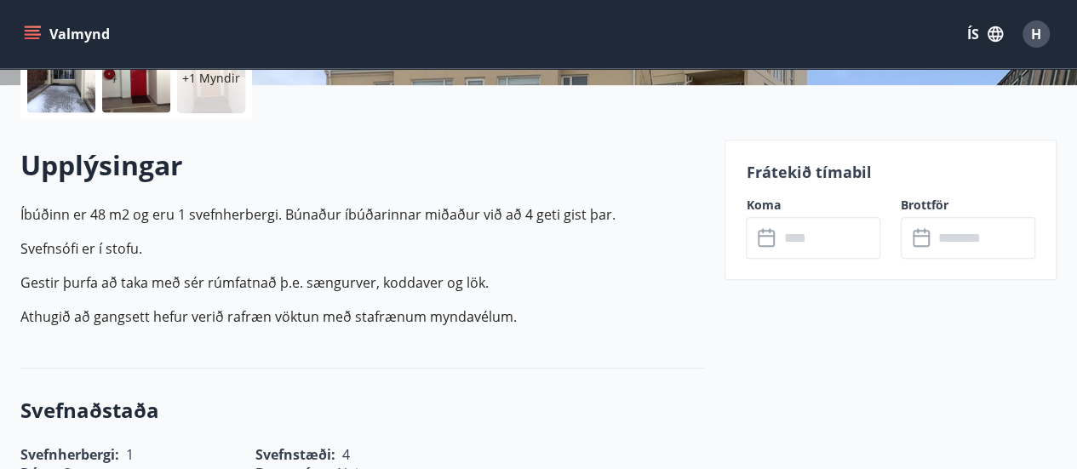
click at [820, 240] on input "text" at bounding box center [829, 238] width 102 height 42
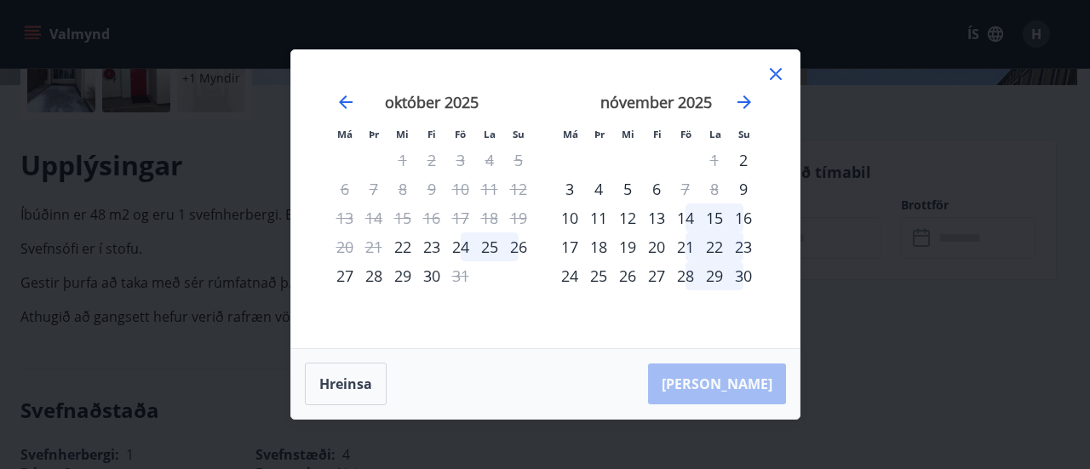
click at [780, 72] on icon at bounding box center [775, 74] width 20 height 20
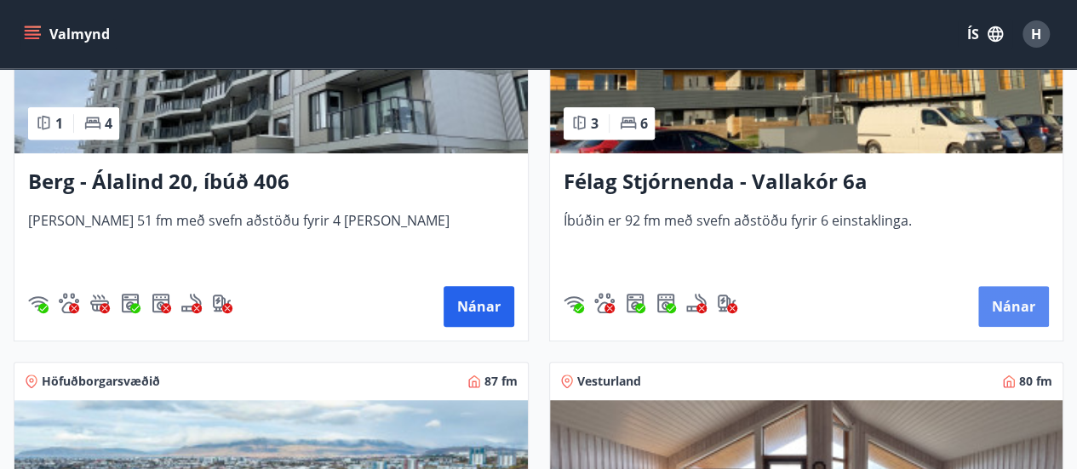
click at [1009, 304] on button "Nánar" at bounding box center [1013, 306] width 71 height 41
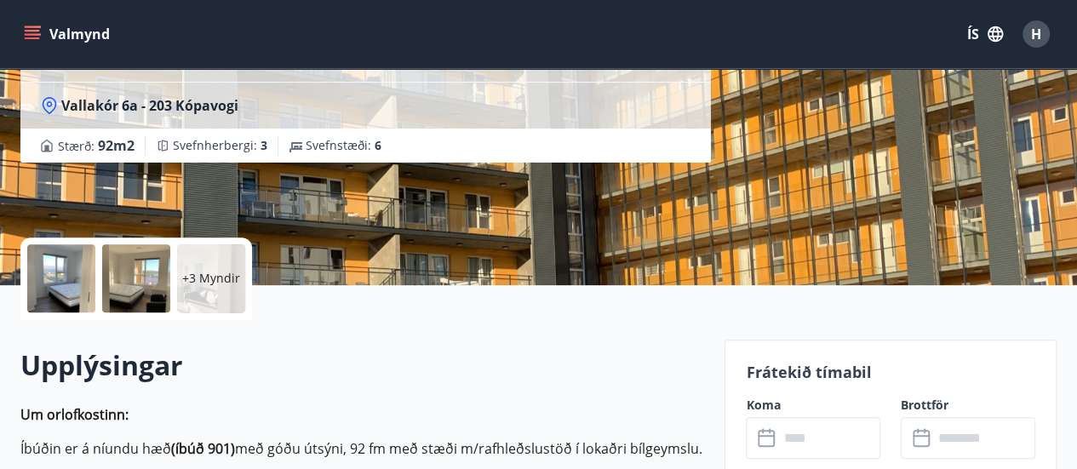
scroll to position [255, 0]
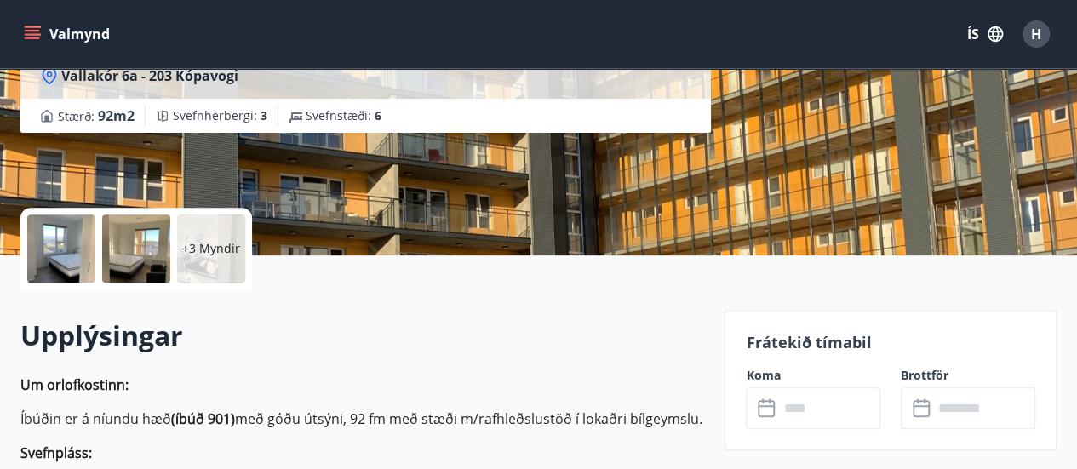
click at [834, 394] on input "text" at bounding box center [829, 408] width 102 height 42
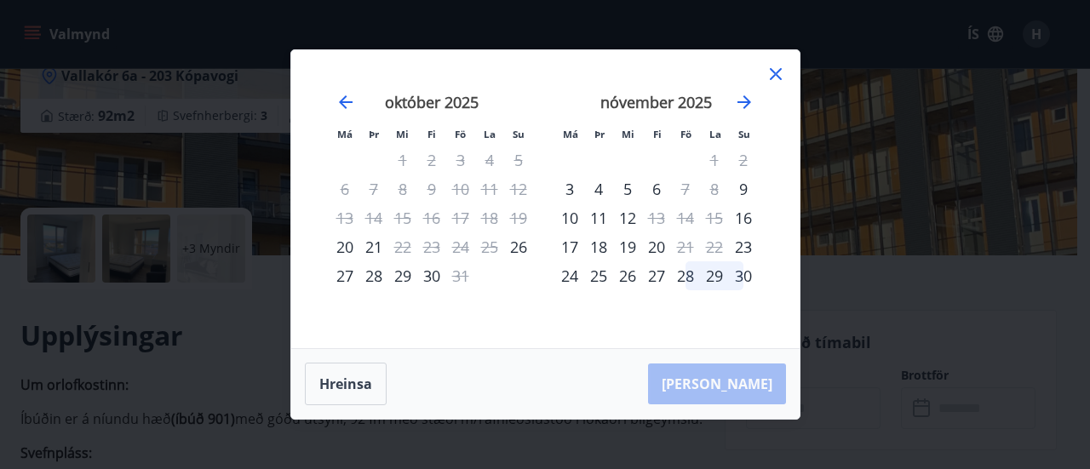
click at [782, 75] on icon at bounding box center [775, 74] width 20 height 20
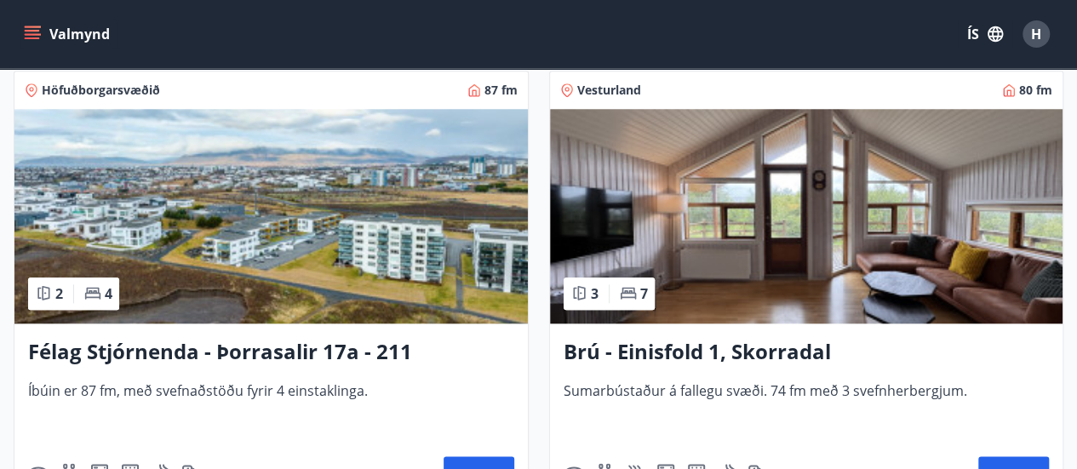
scroll to position [4087, 0]
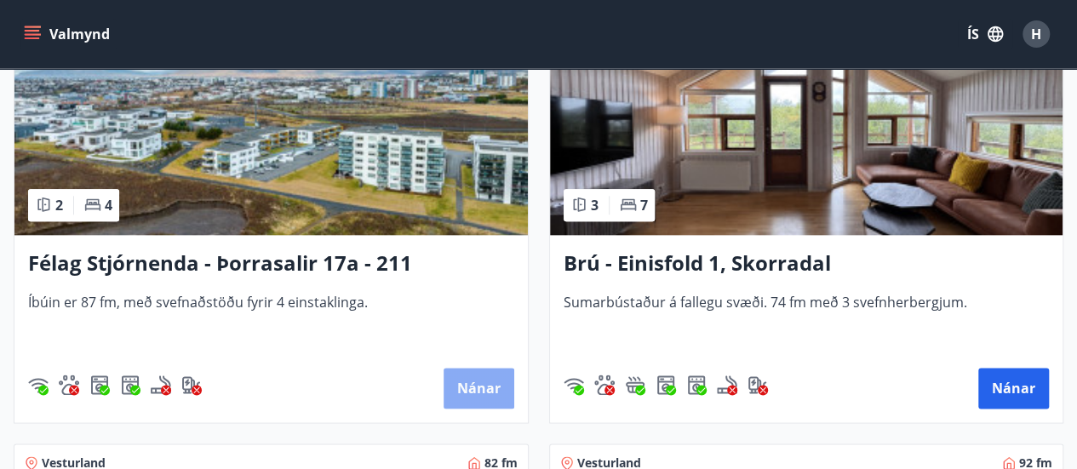
click at [491, 387] on button "Nánar" at bounding box center [479, 388] width 71 height 41
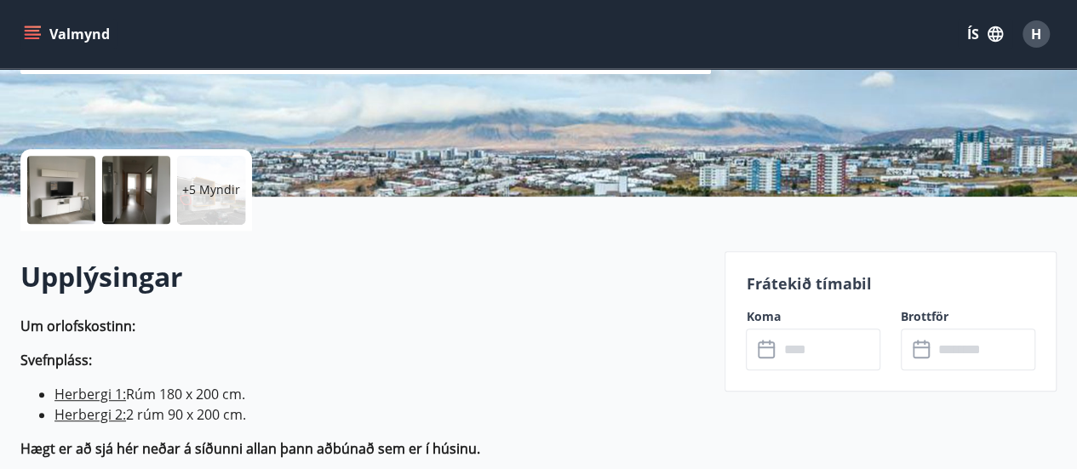
scroll to position [341, 0]
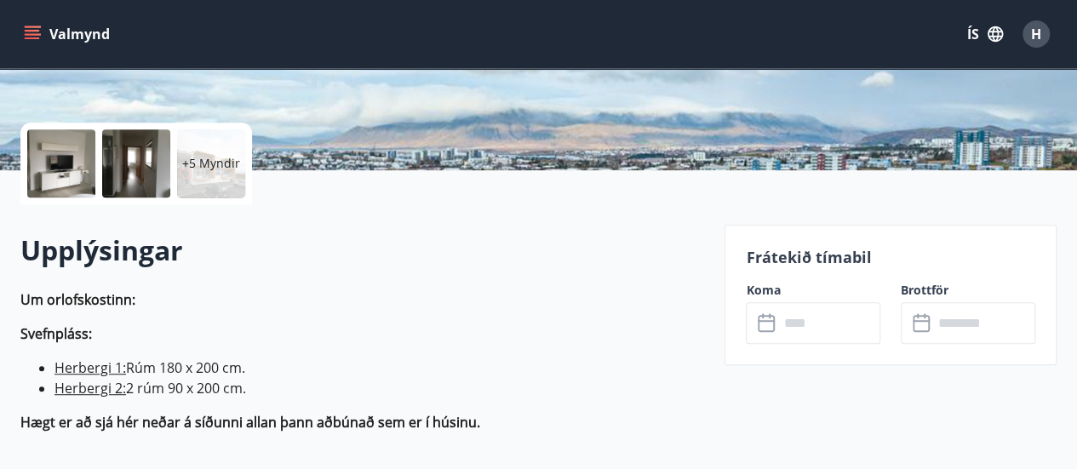
click at [834, 316] on input "text" at bounding box center [829, 323] width 102 height 42
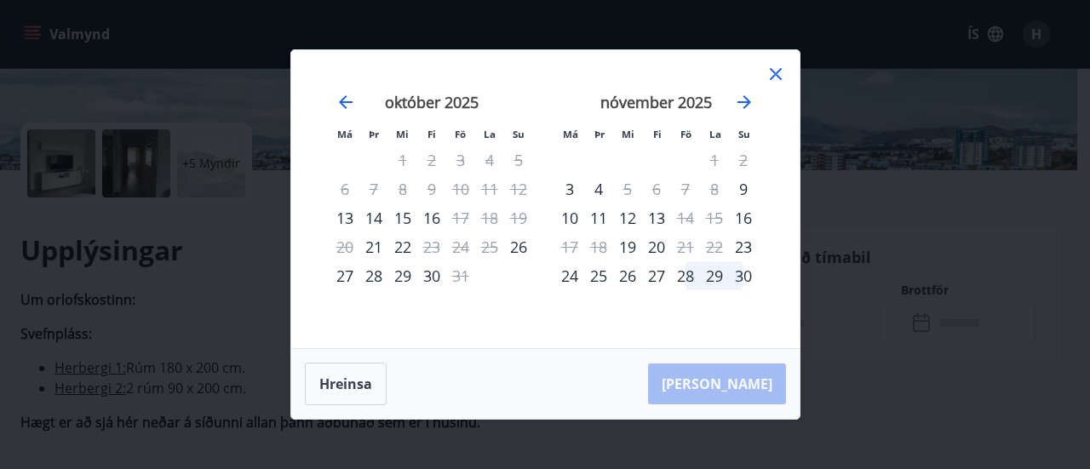
click at [780, 70] on icon at bounding box center [776, 74] width 12 height 12
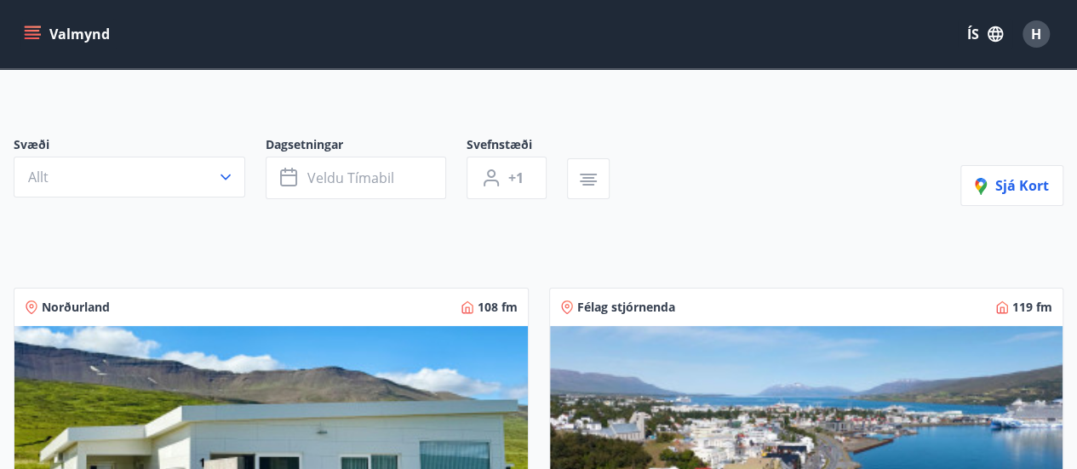
scroll to position [255, 0]
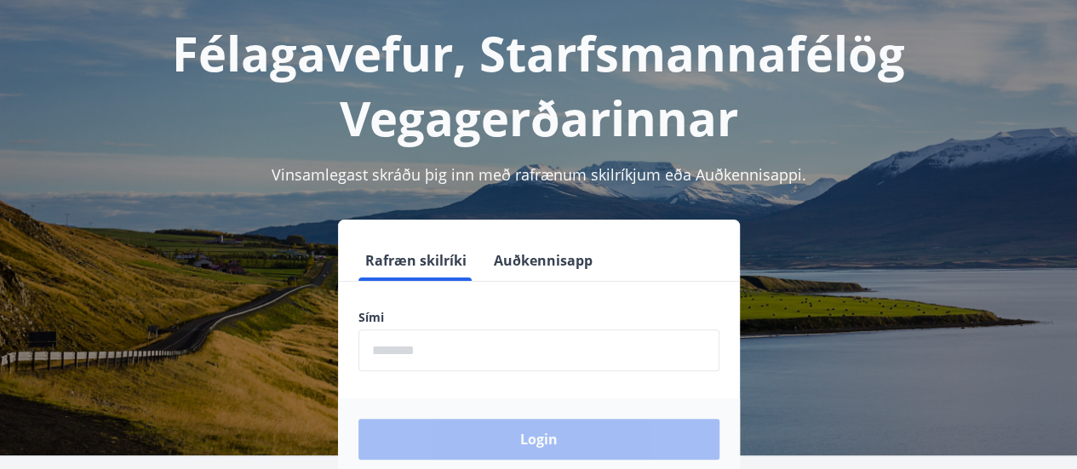
scroll to position [209, 0]
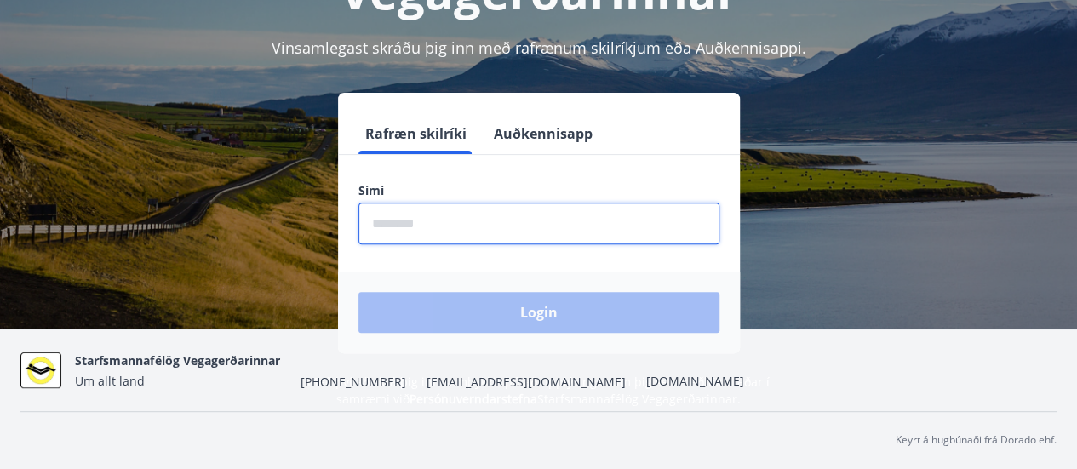
click at [496, 230] on input "phone" at bounding box center [538, 224] width 361 height 42
type input "********"
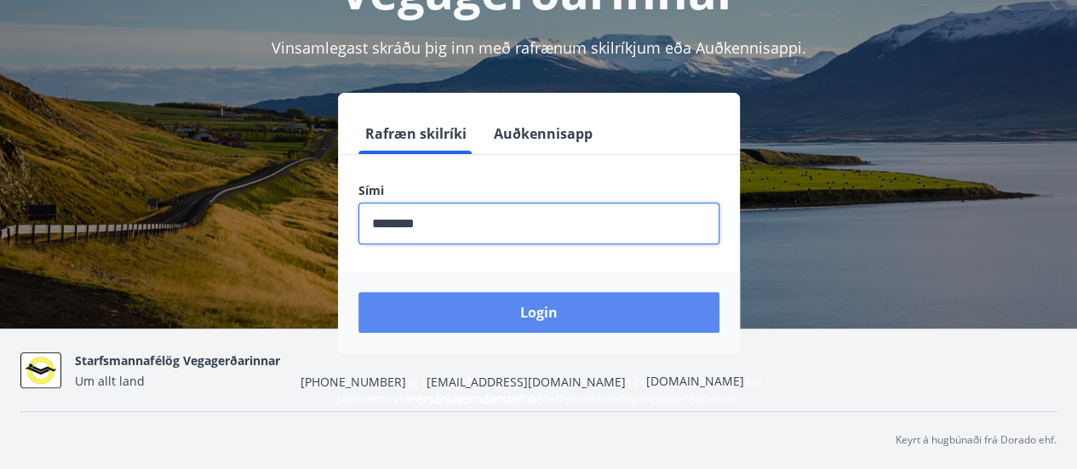
click at [507, 310] on button "Login" at bounding box center [538, 312] width 361 height 41
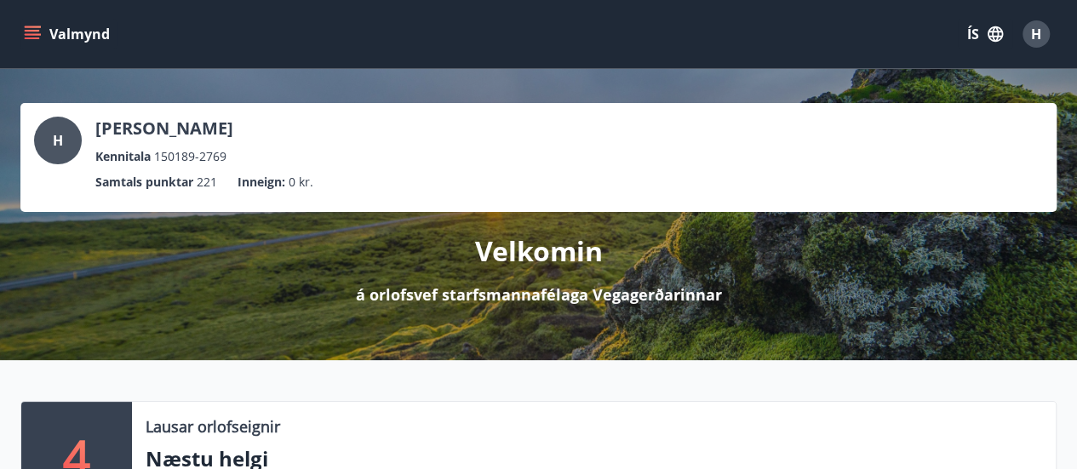
click at [29, 26] on icon "menu" at bounding box center [34, 27] width 19 height 2
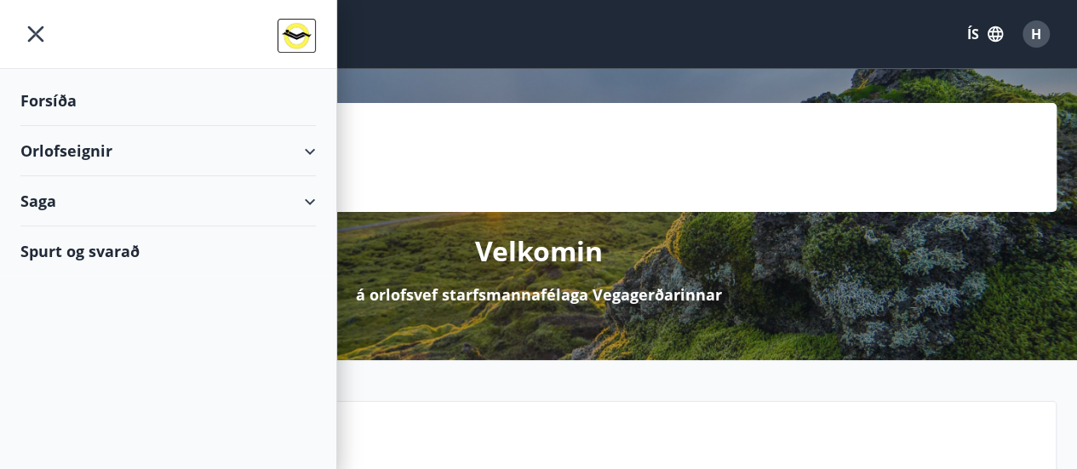
click at [848, 88] on div "H Hlynur Rafn Rafnsson Kennitala 150189-2769 Samtals punktar 221 Inneign : 0 kr…" at bounding box center [538, 214] width 1077 height 291
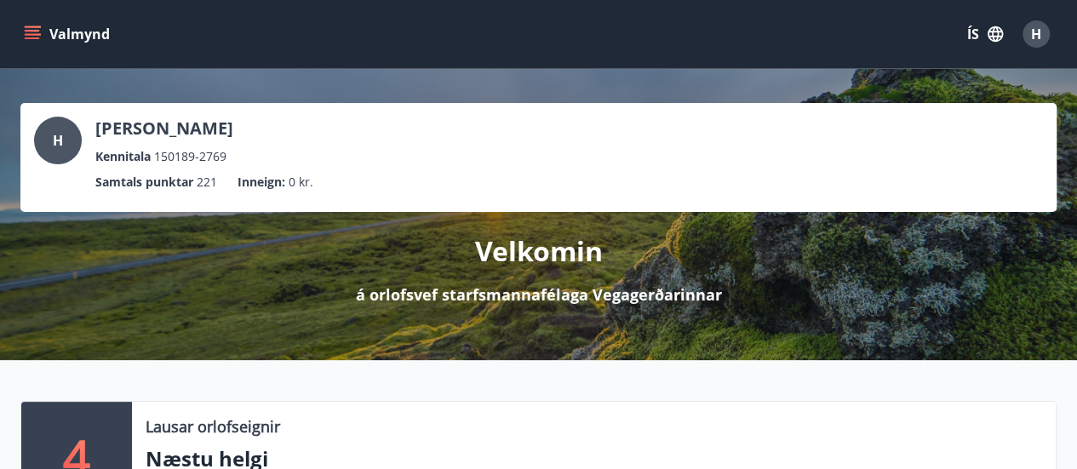
click at [1026, 43] on span "H" at bounding box center [1036, 33] width 27 height 27
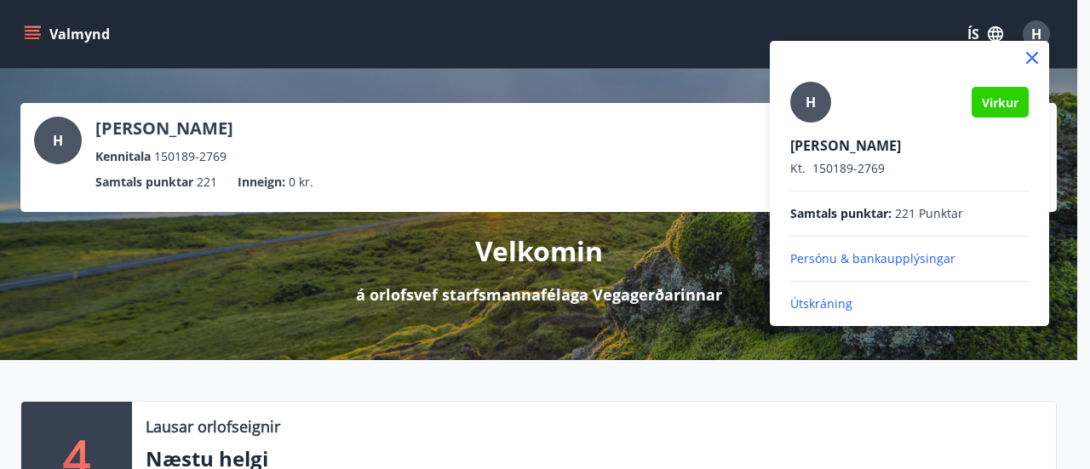
click at [817, 306] on p "Útskráning" at bounding box center [909, 303] width 238 height 17
